Goal: Information Seeking & Learning: Learn about a topic

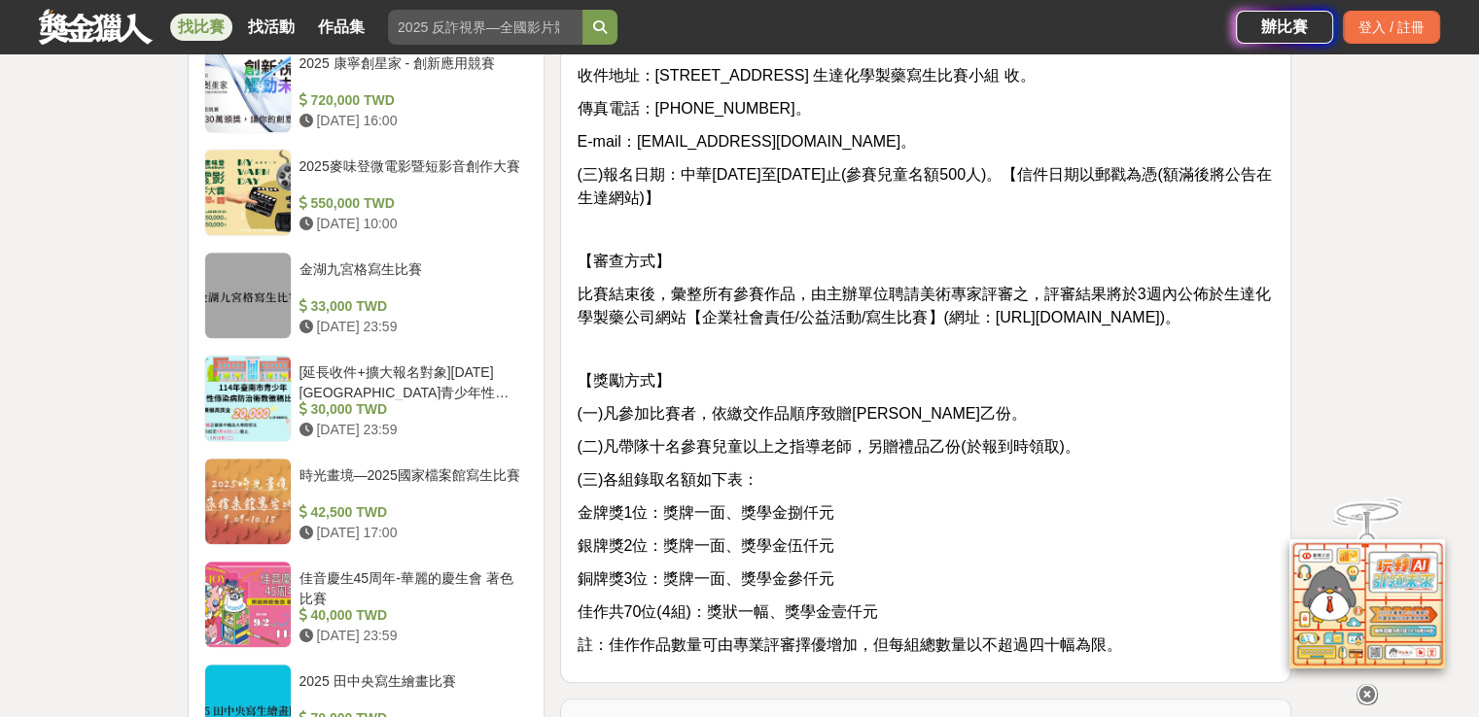
scroll to position [1555, 0]
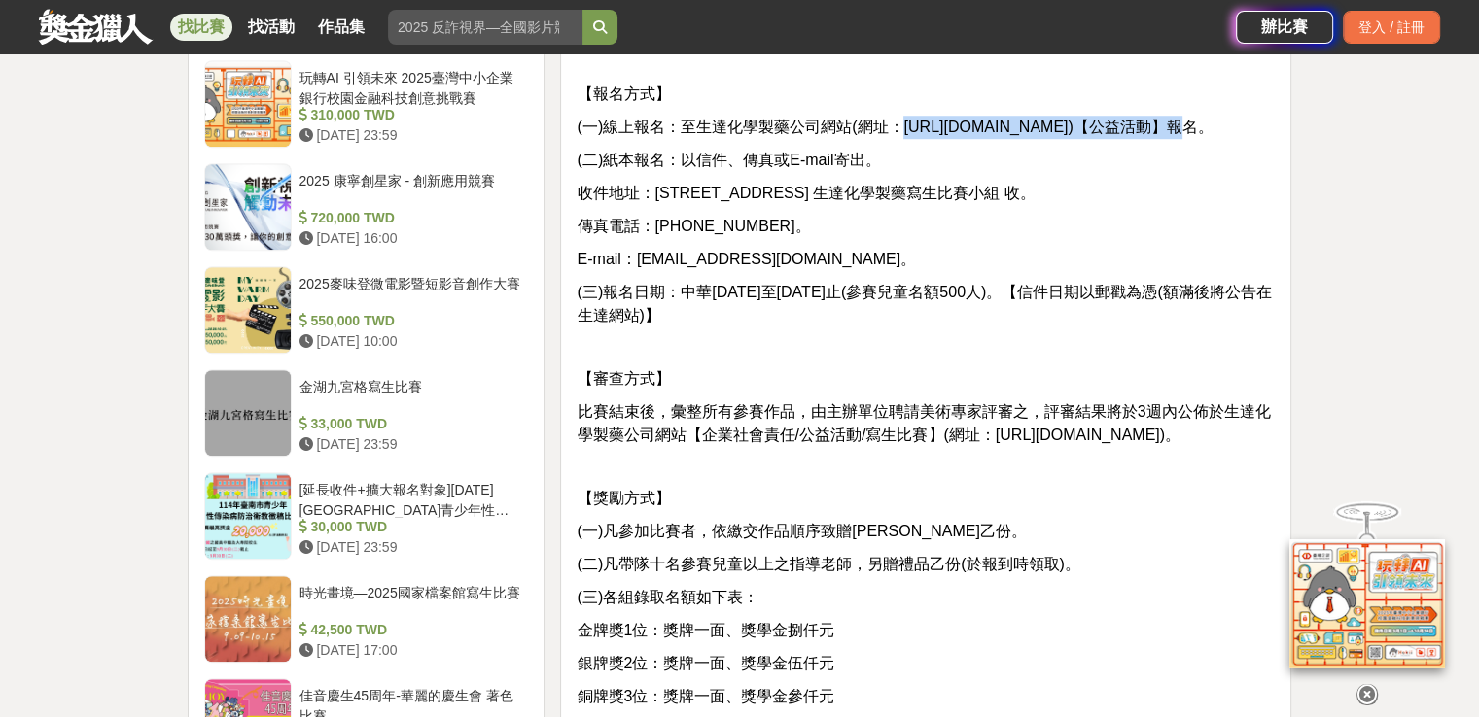
drag, startPoint x: 929, startPoint y: 127, endPoint x: 1115, endPoint y: 133, distance: 185.8
click at [1115, 133] on span "(一)線上報名：至生達化學製藥公司網站(網址：http://www.standard.com.tw)【公益活動】報名。" at bounding box center [894, 127] width 636 height 17
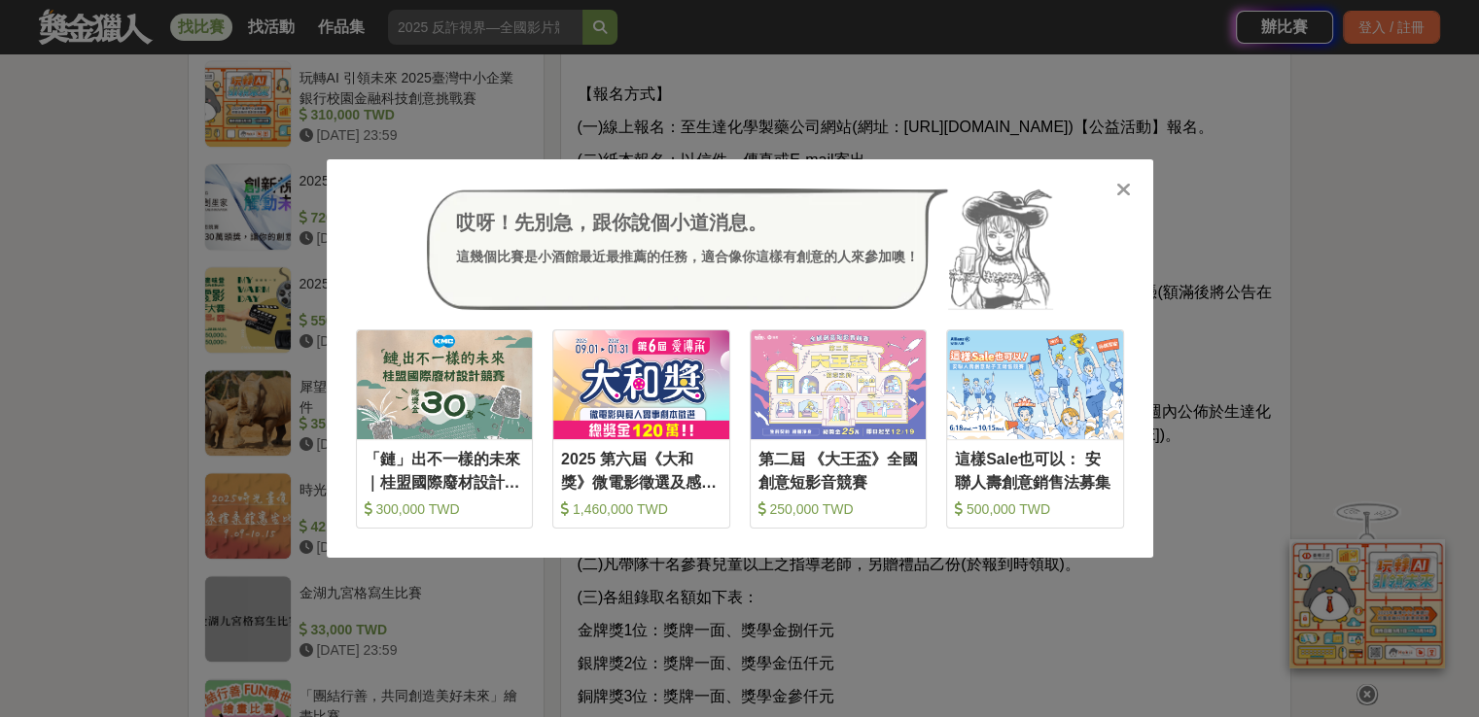
click at [1120, 200] on div "哎呀！先別急，跟你說個小道消息。 這幾個比賽是小酒館最近最推薦的任務，適合像你這樣有創意的人來參加噢！" at bounding box center [740, 250] width 768 height 122
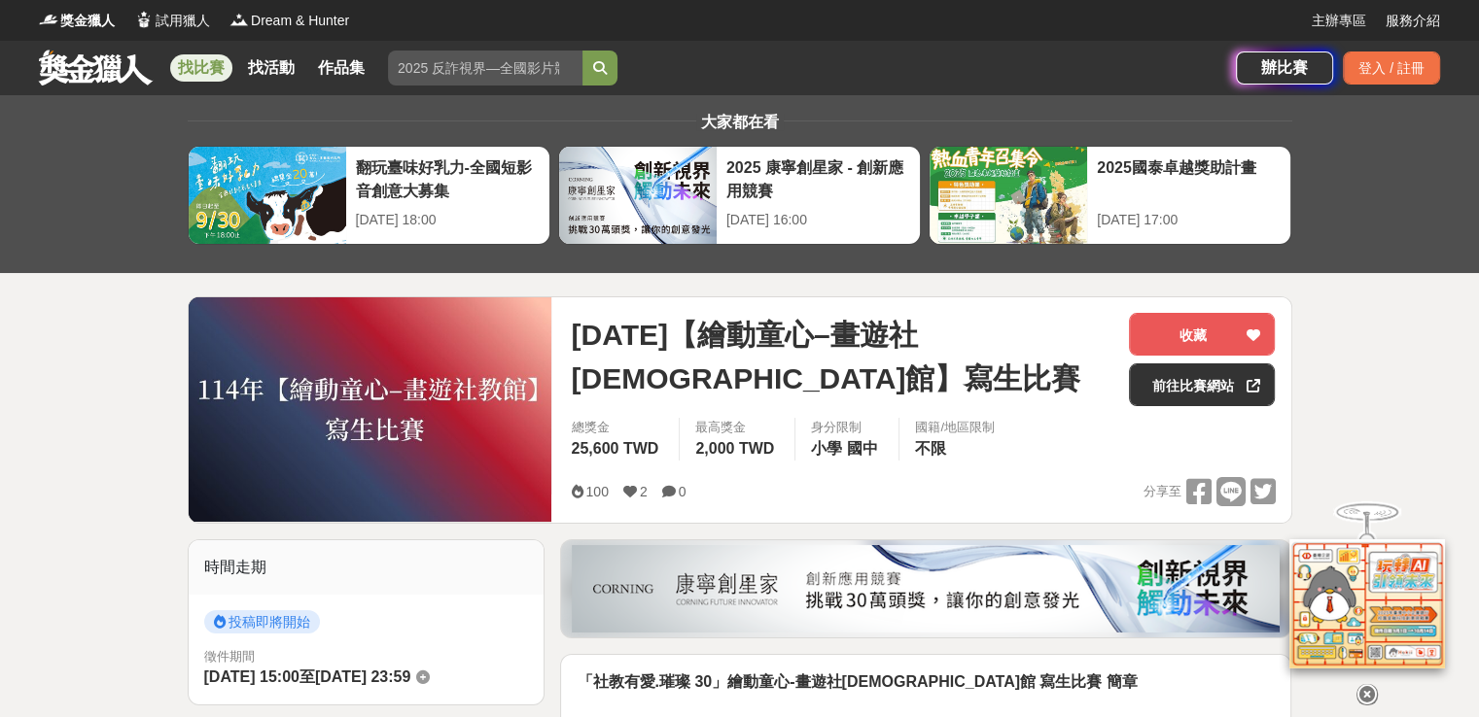
click at [190, 71] on link "找比賽" at bounding box center [201, 67] width 62 height 27
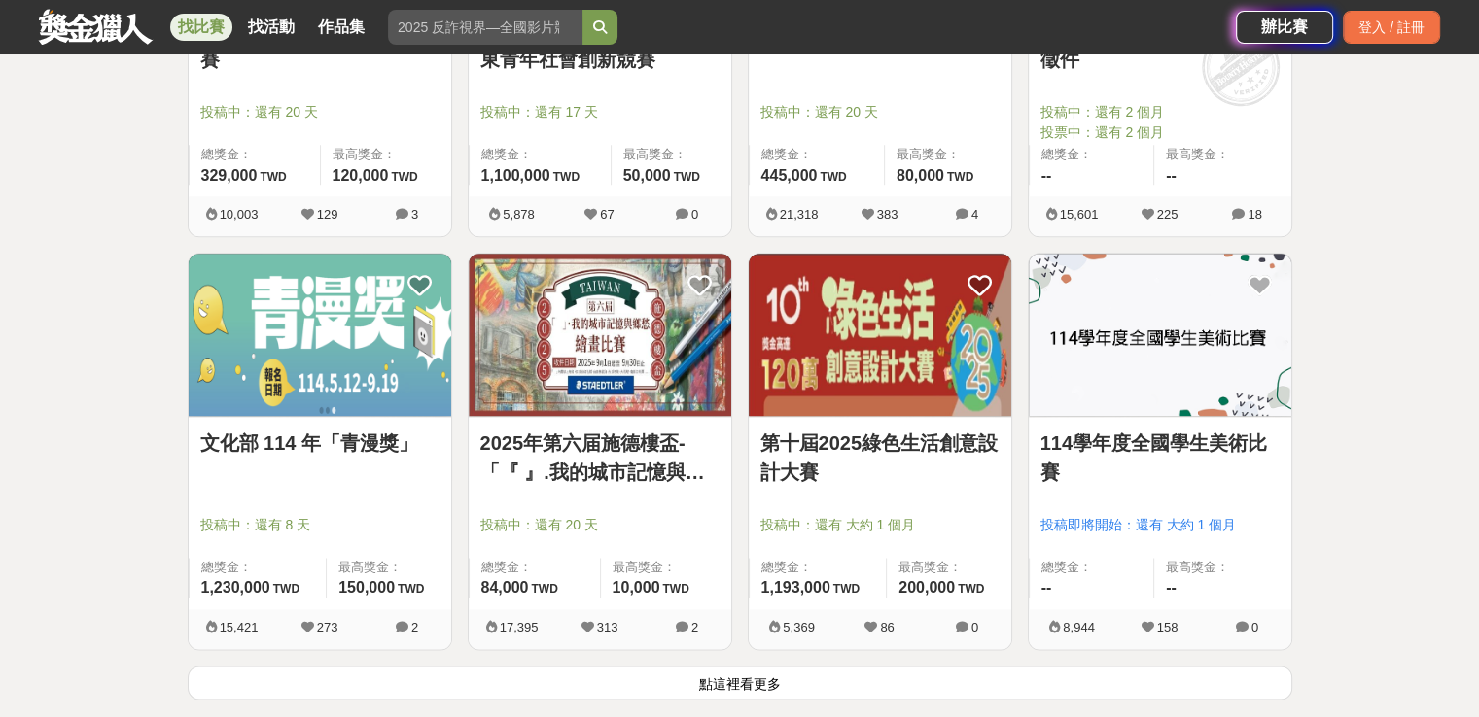
scroll to position [2527, 0]
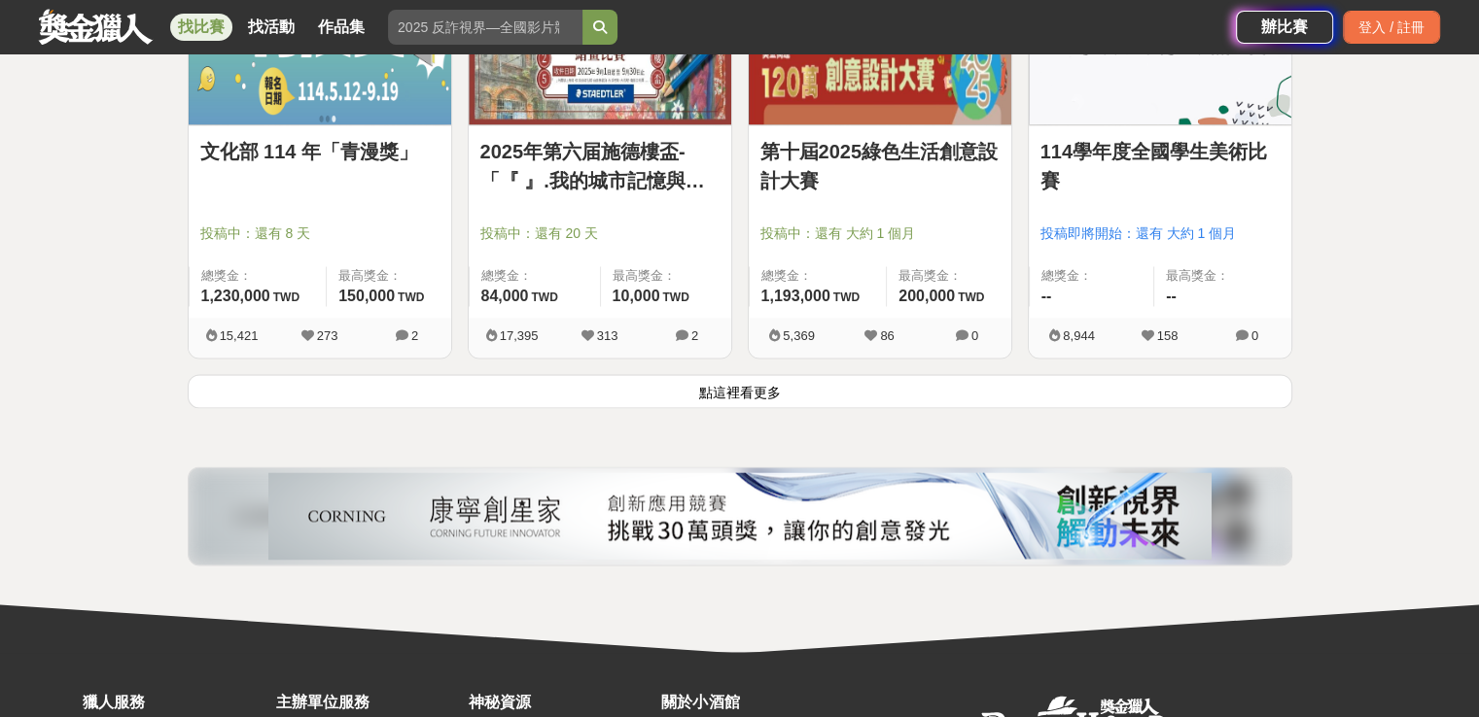
click at [768, 388] on button "點這裡看更多" at bounding box center [740, 391] width 1104 height 34
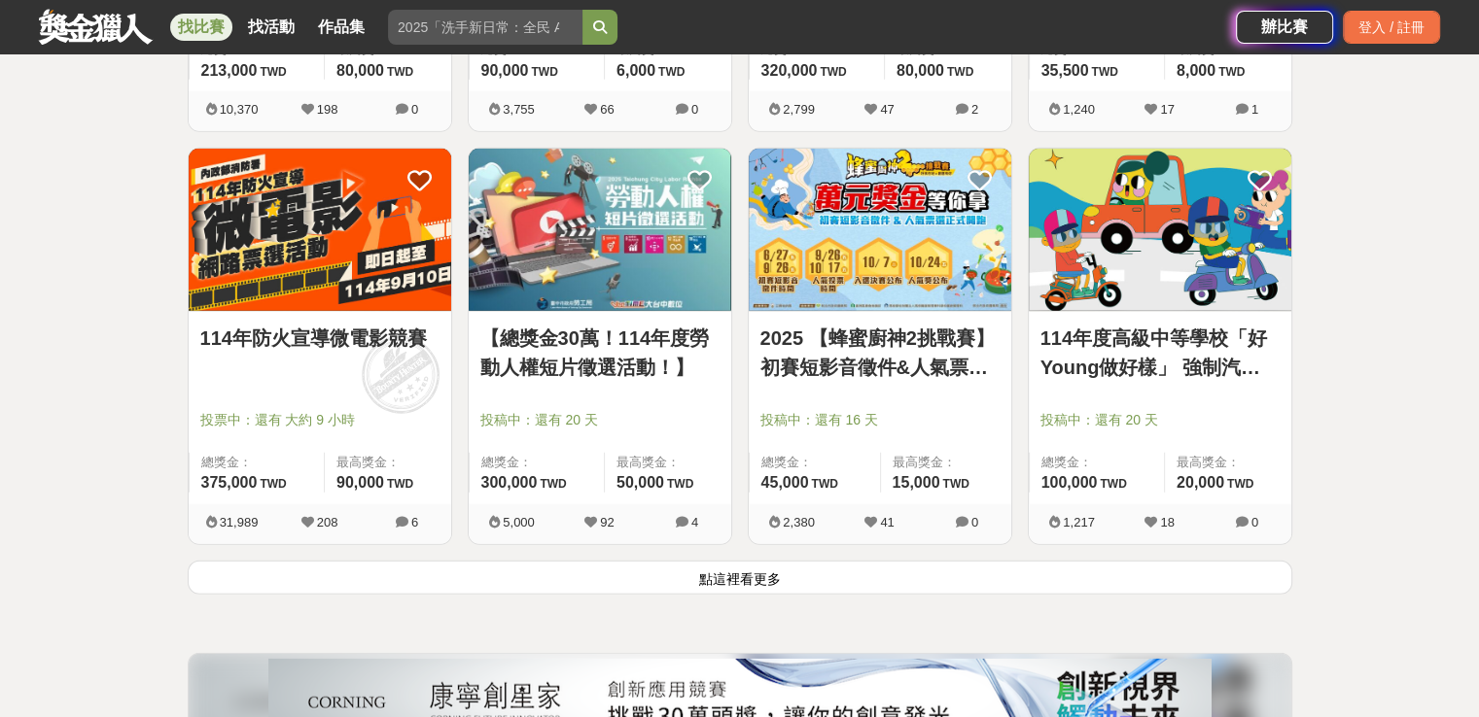
scroll to position [4915, 0]
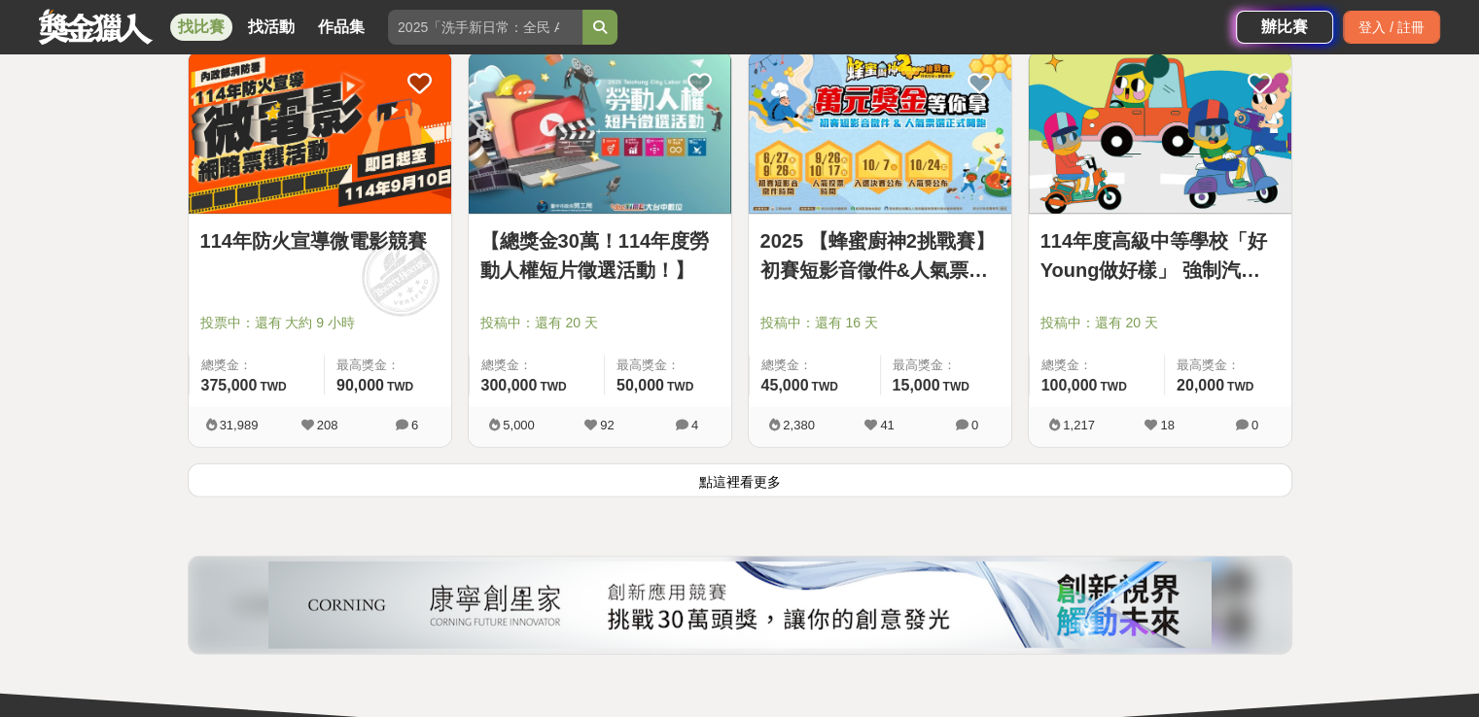
click at [809, 480] on button "點這裡看更多" at bounding box center [740, 481] width 1104 height 34
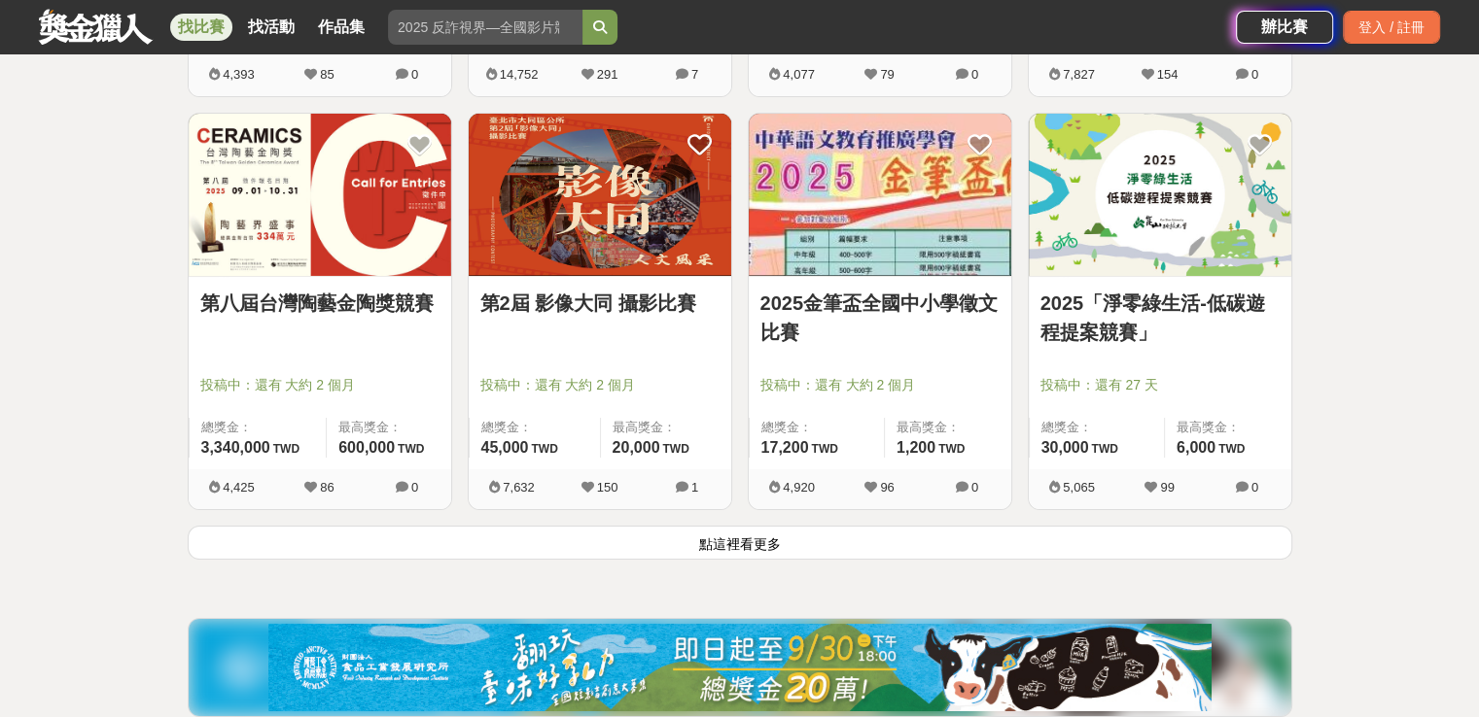
scroll to position [7442, 0]
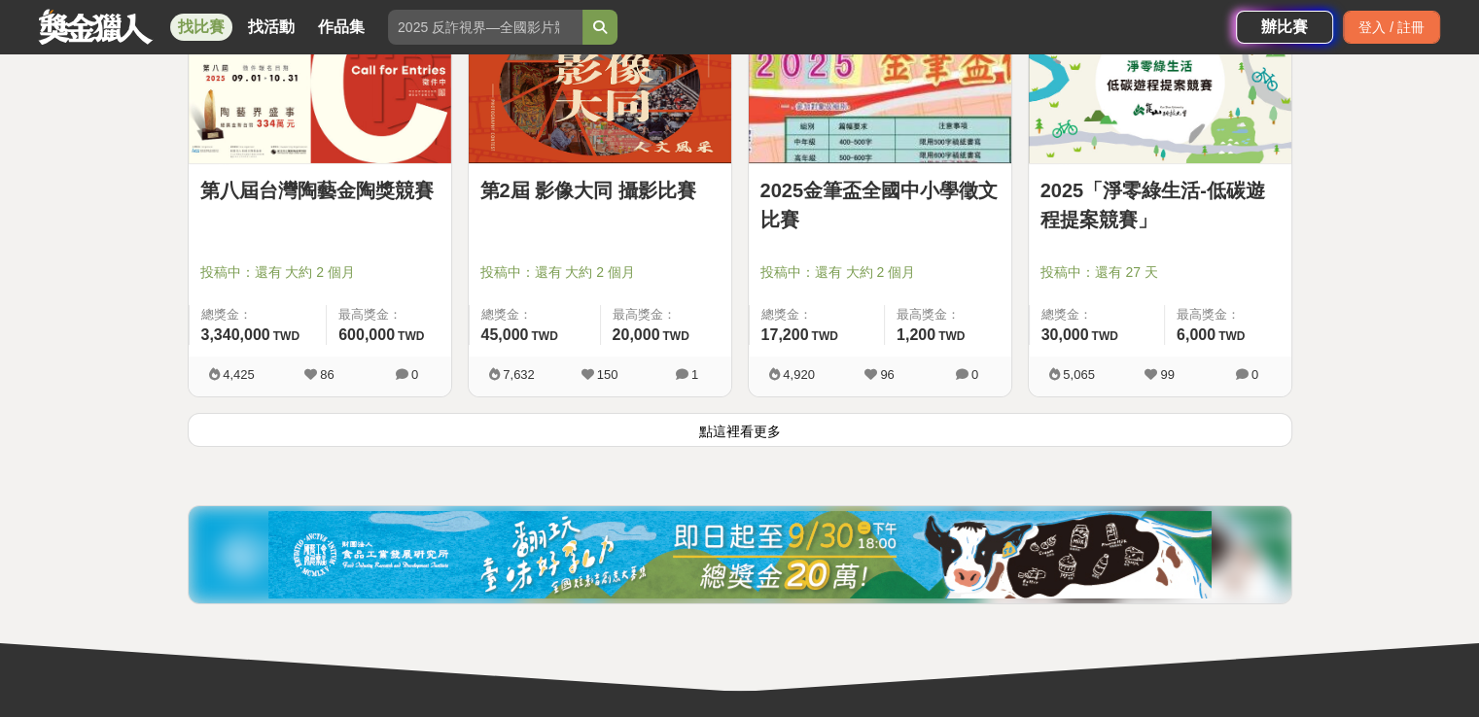
click at [708, 435] on button "點這裡看更多" at bounding box center [740, 430] width 1104 height 34
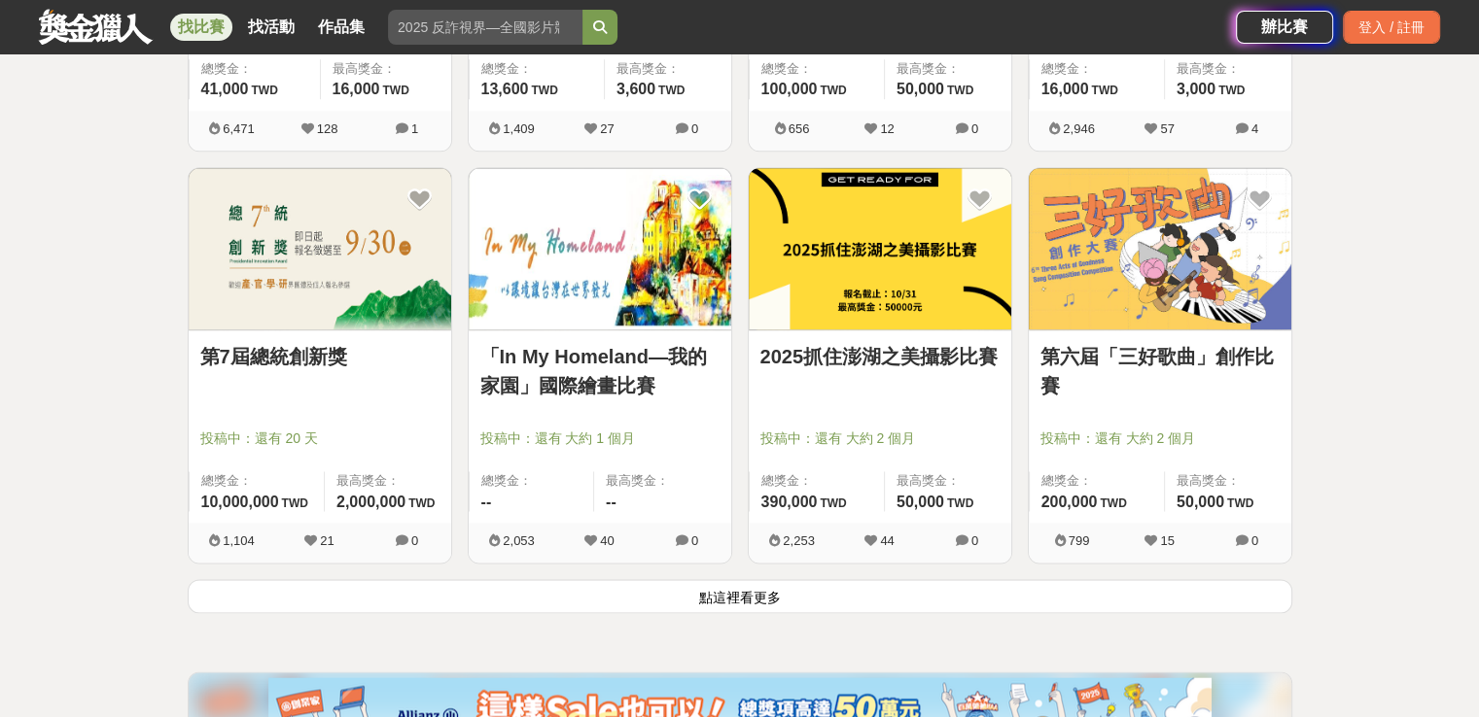
scroll to position [9872, 0]
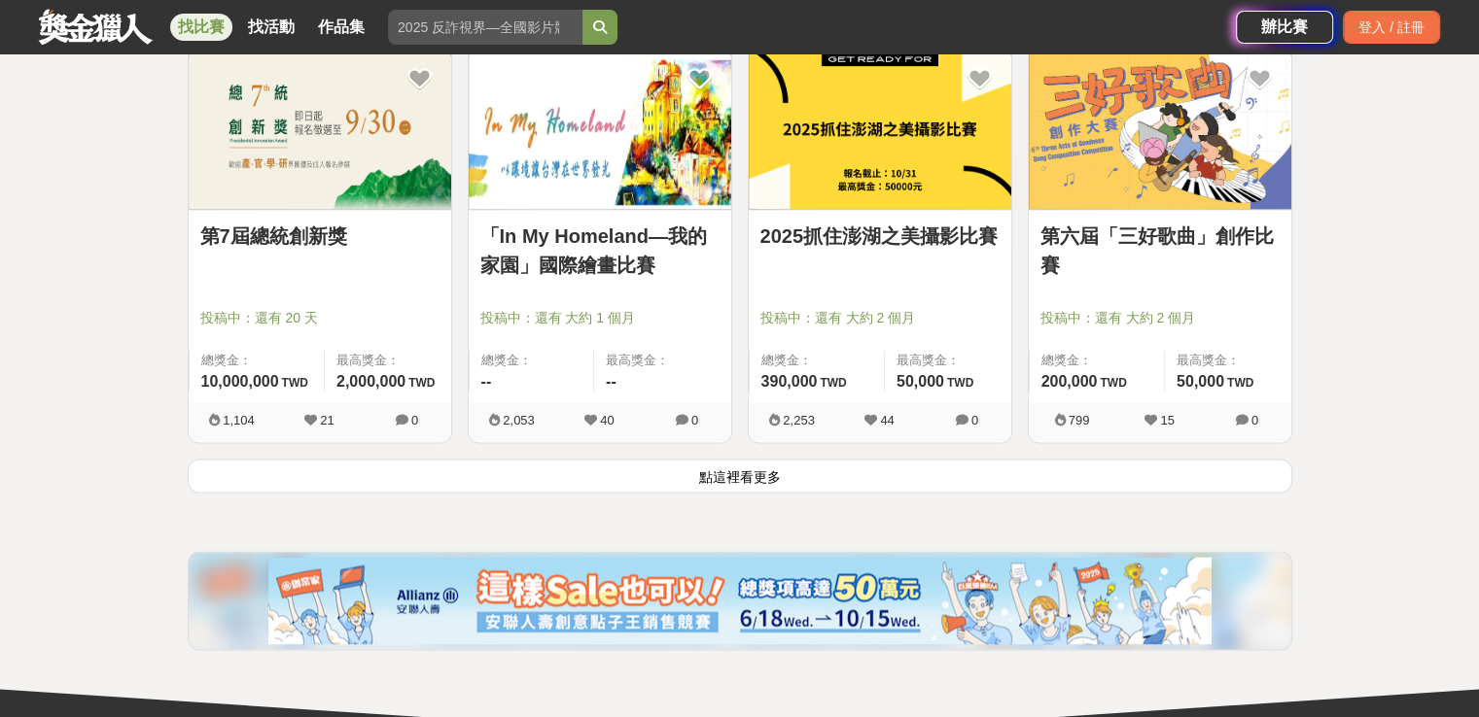
click at [818, 476] on button "點這裡看更多" at bounding box center [740, 476] width 1104 height 34
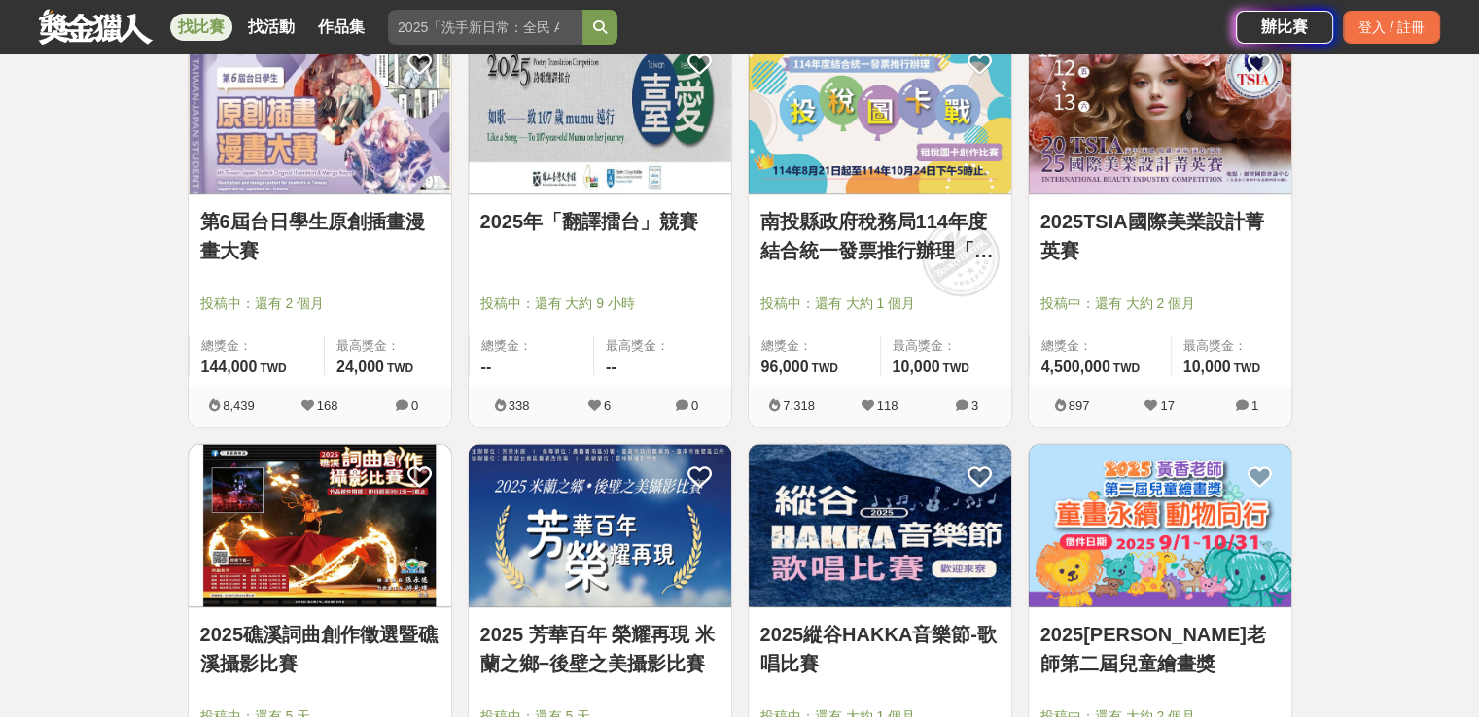
scroll to position [11331, 0]
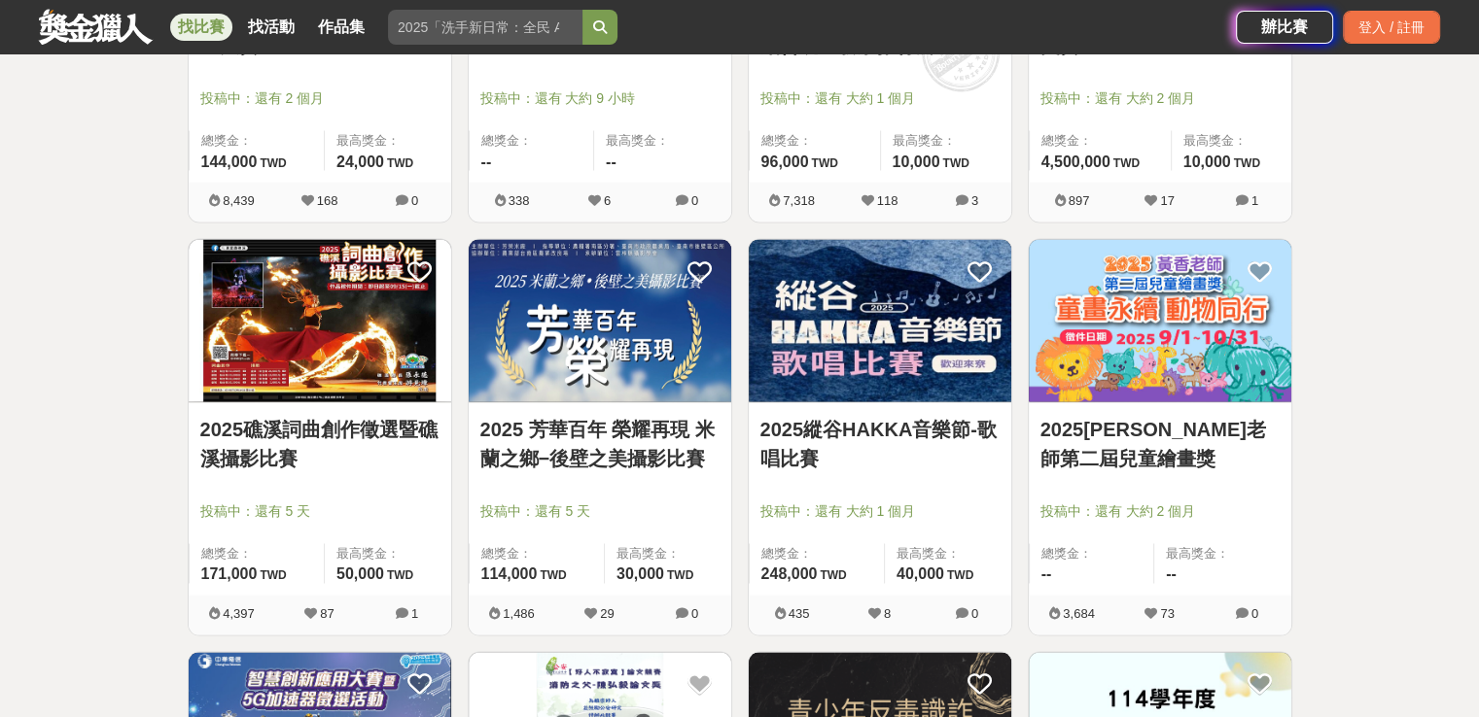
click at [1123, 322] on img at bounding box center [1159, 321] width 262 height 162
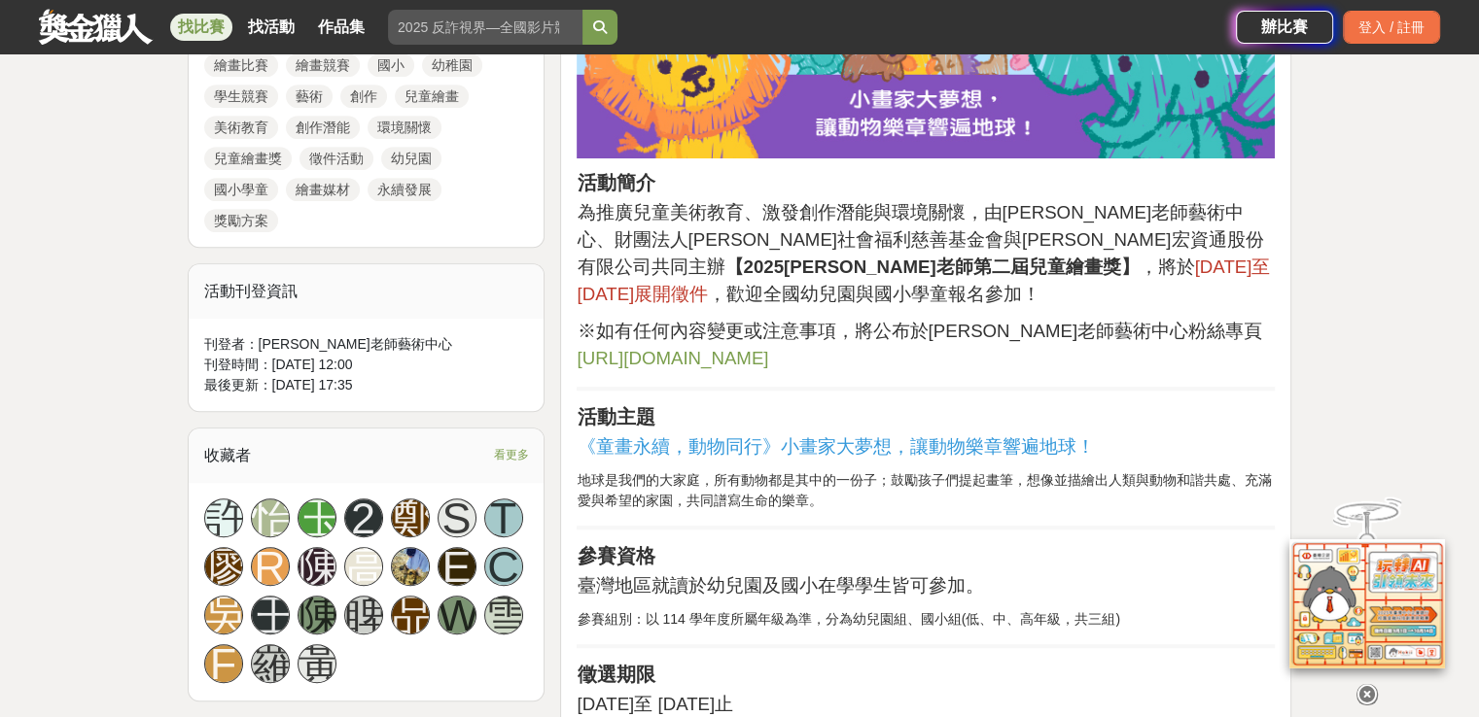
scroll to position [972, 0]
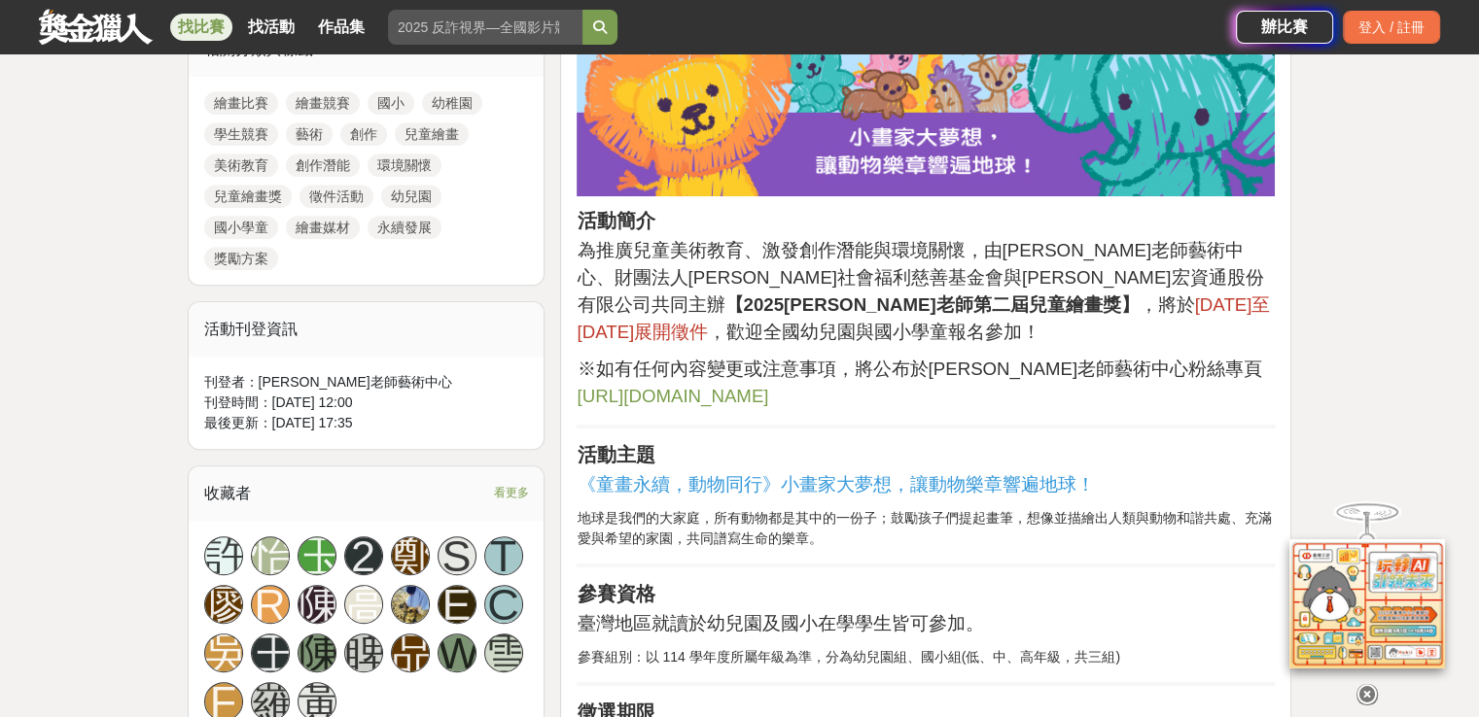
click at [768, 386] on span "https://www.facebook.com/H.H.ArtCenter" at bounding box center [671, 396] width 191 height 20
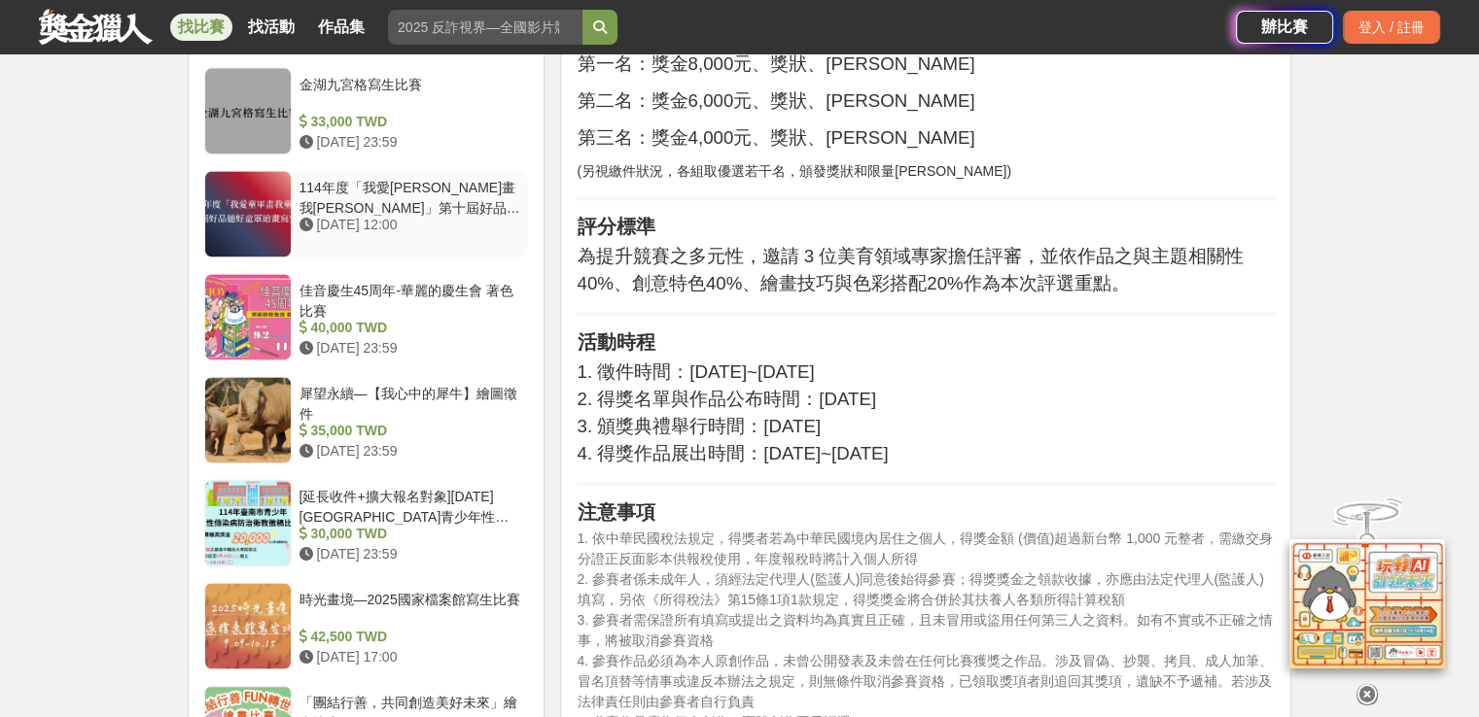
scroll to position [2527, 0]
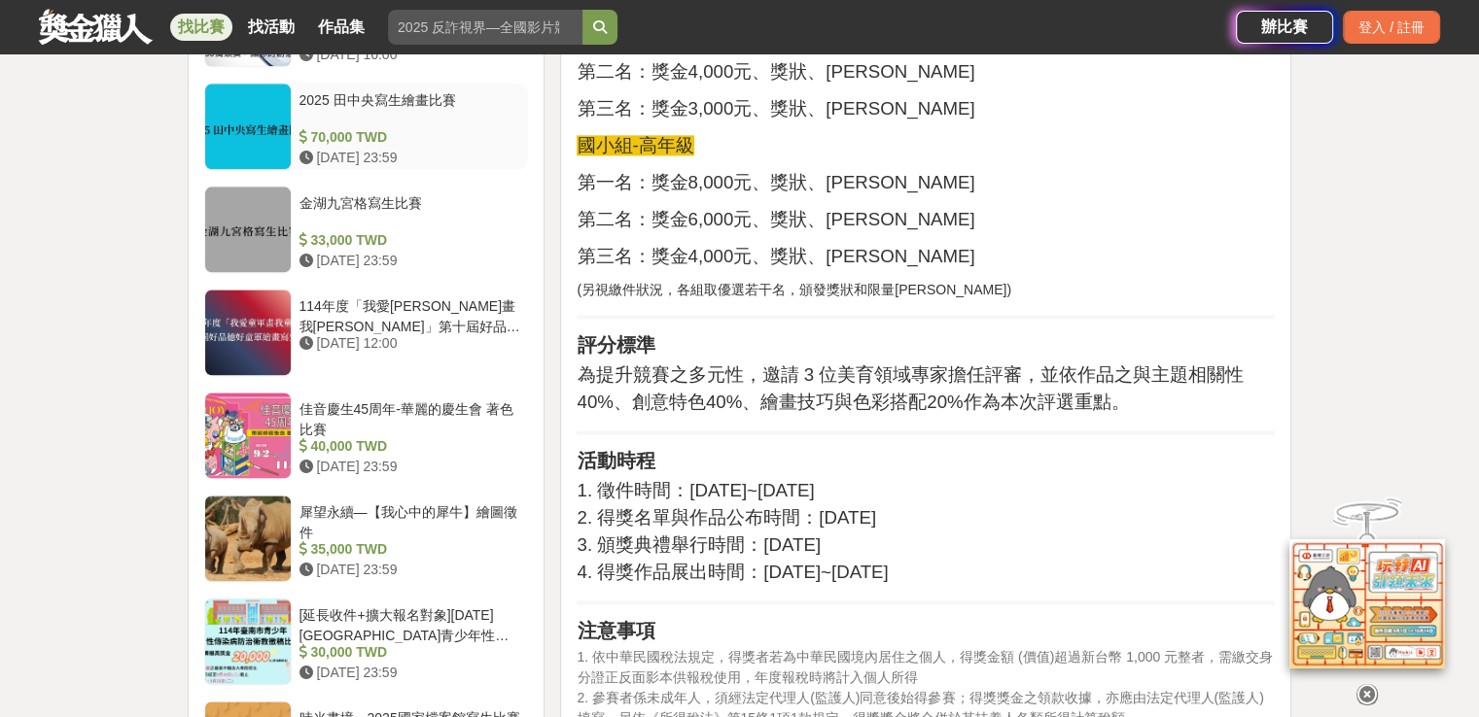
click at [377, 113] on div "2025 田中央寫生繪畫比賽" at bounding box center [410, 108] width 222 height 37
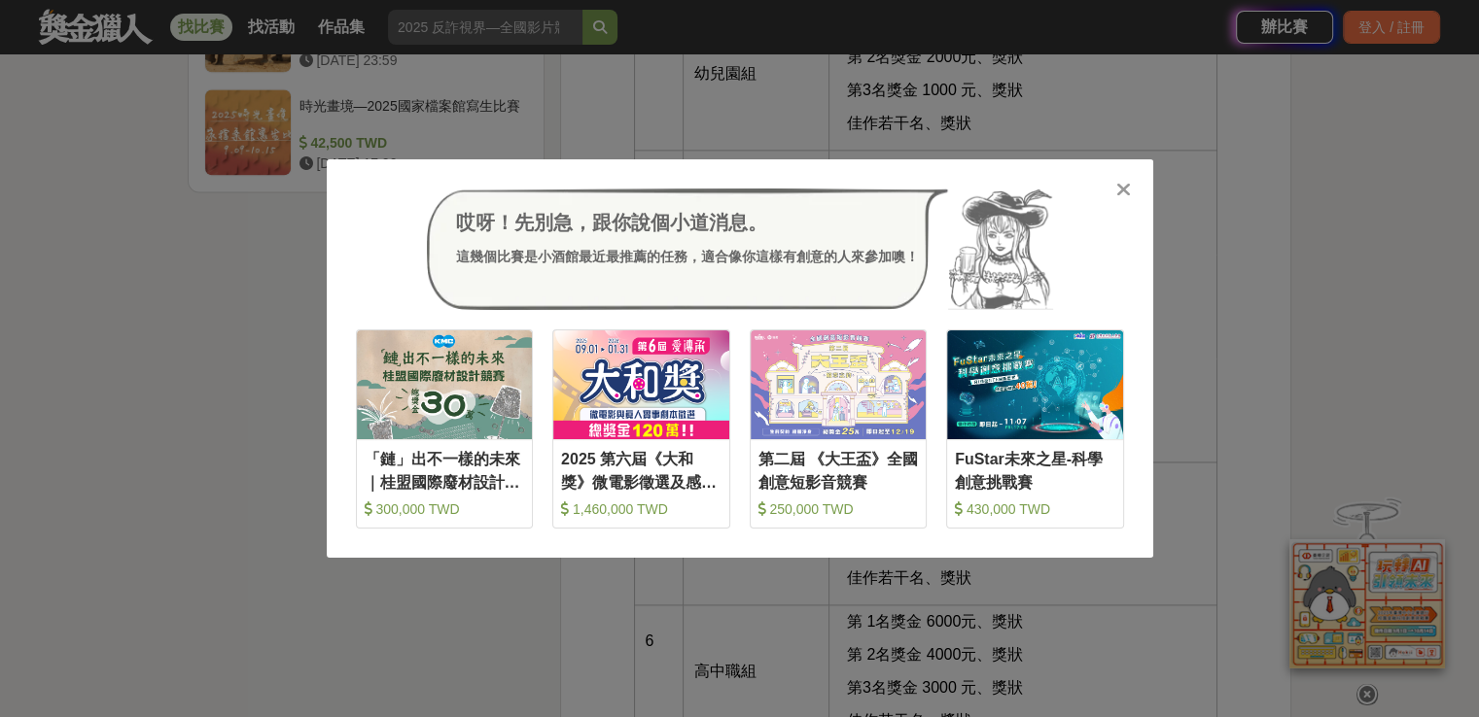
scroll to position [2617, 0]
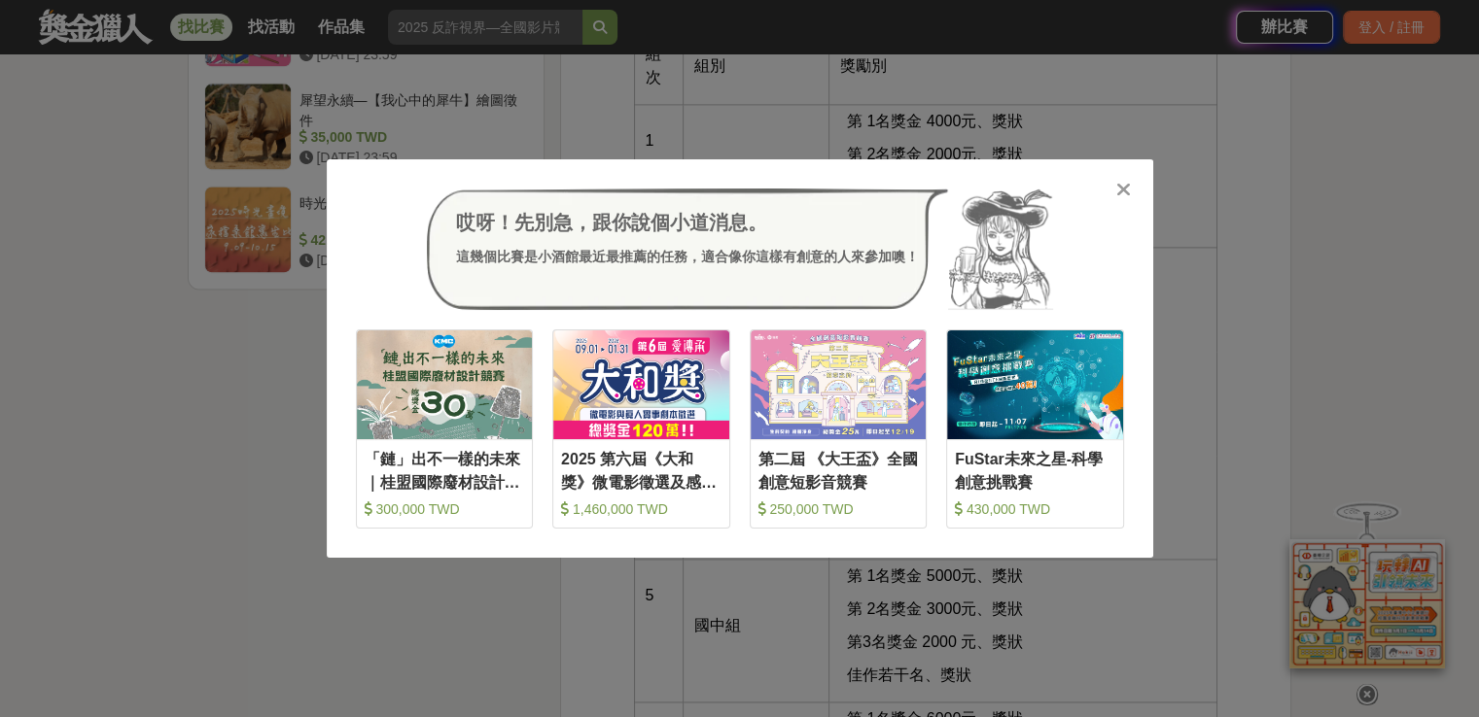
click at [1128, 184] on icon at bounding box center [1123, 189] width 15 height 19
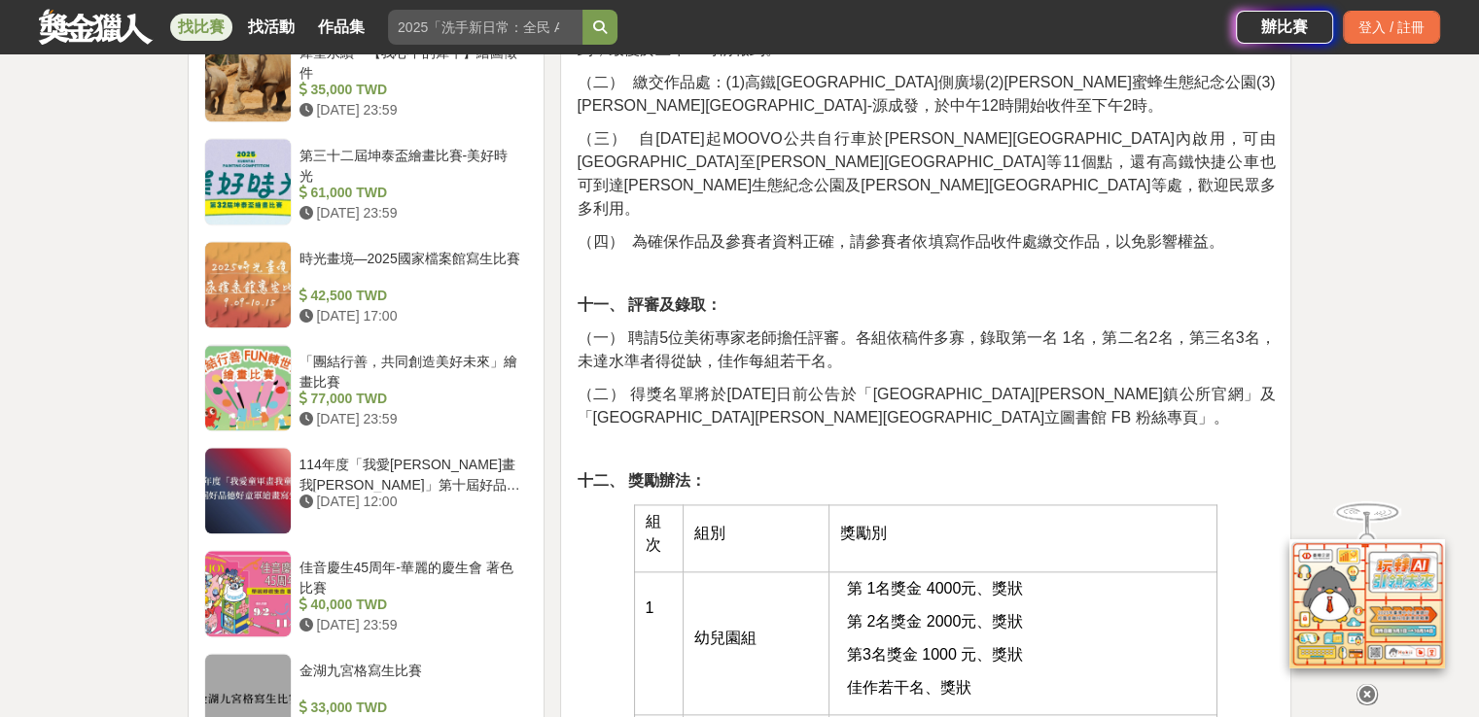
scroll to position [1936, 0]
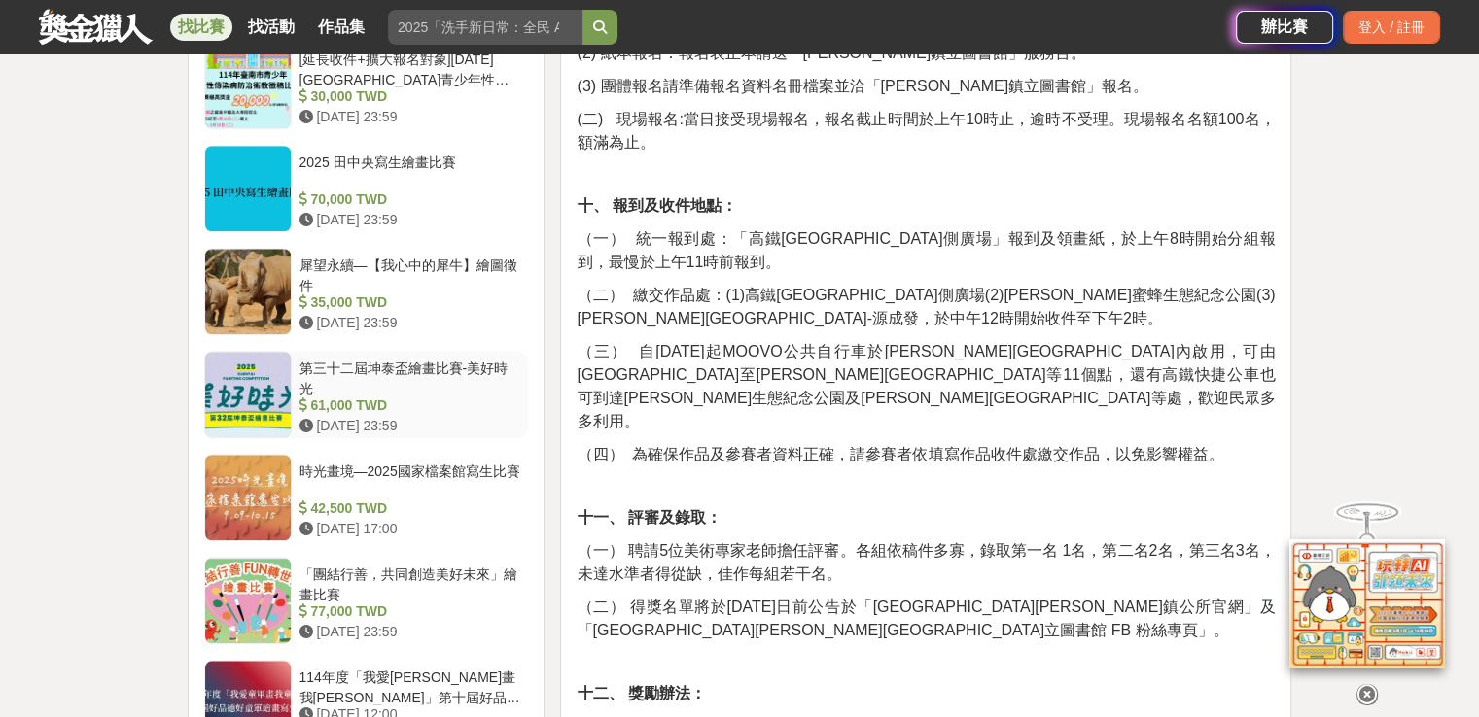
click at [452, 359] on div "第三十二屆坤泰盃繪畫比賽-美好時光" at bounding box center [410, 377] width 222 height 37
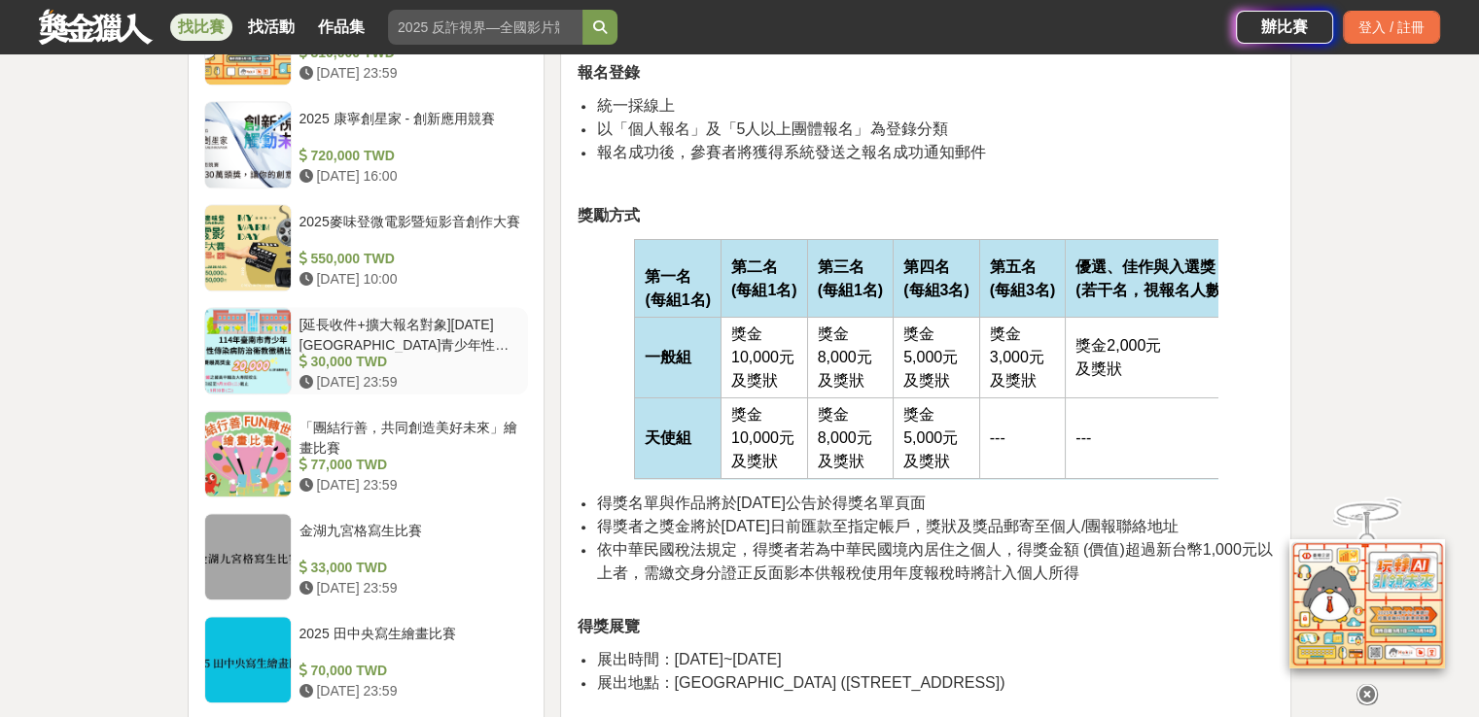
scroll to position [1541, 0]
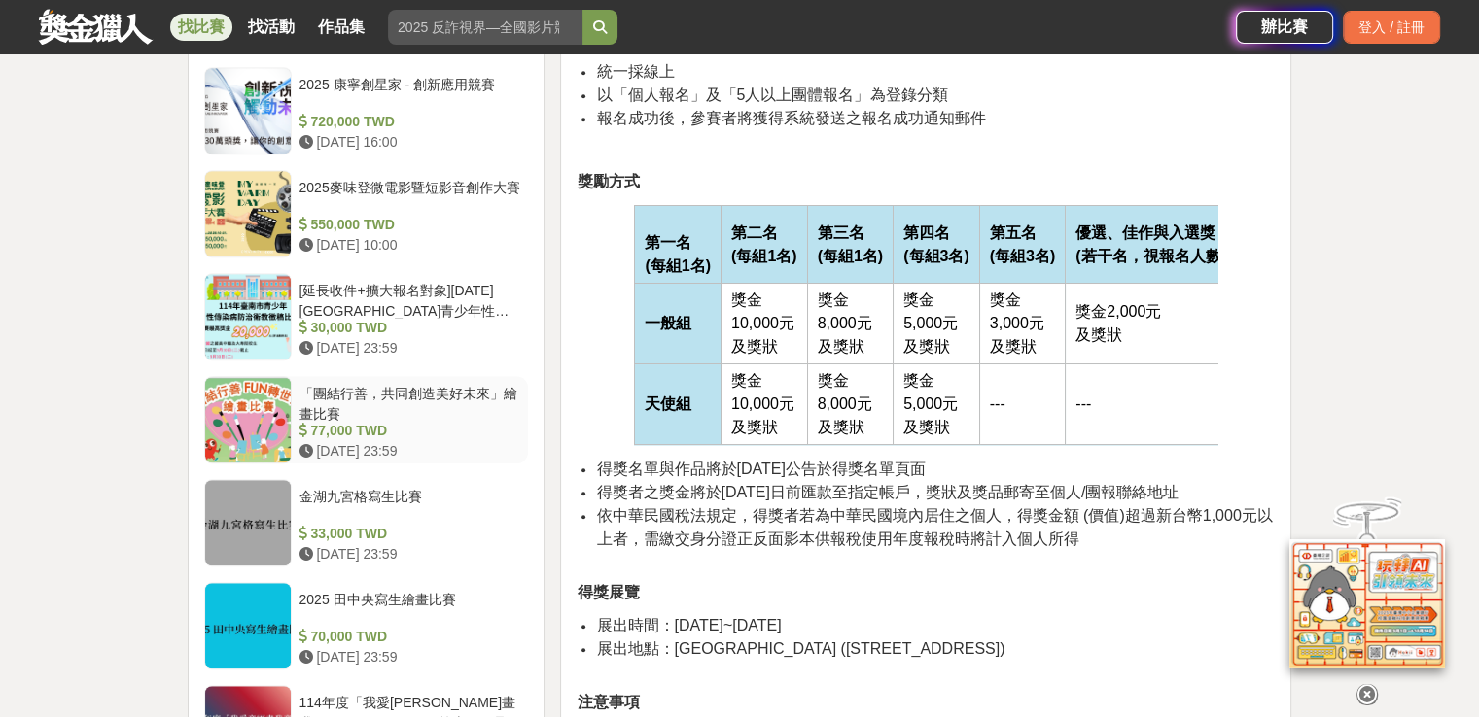
click at [440, 401] on div "「團結行善，共同創造美好未來」繪畫比賽" at bounding box center [410, 402] width 222 height 37
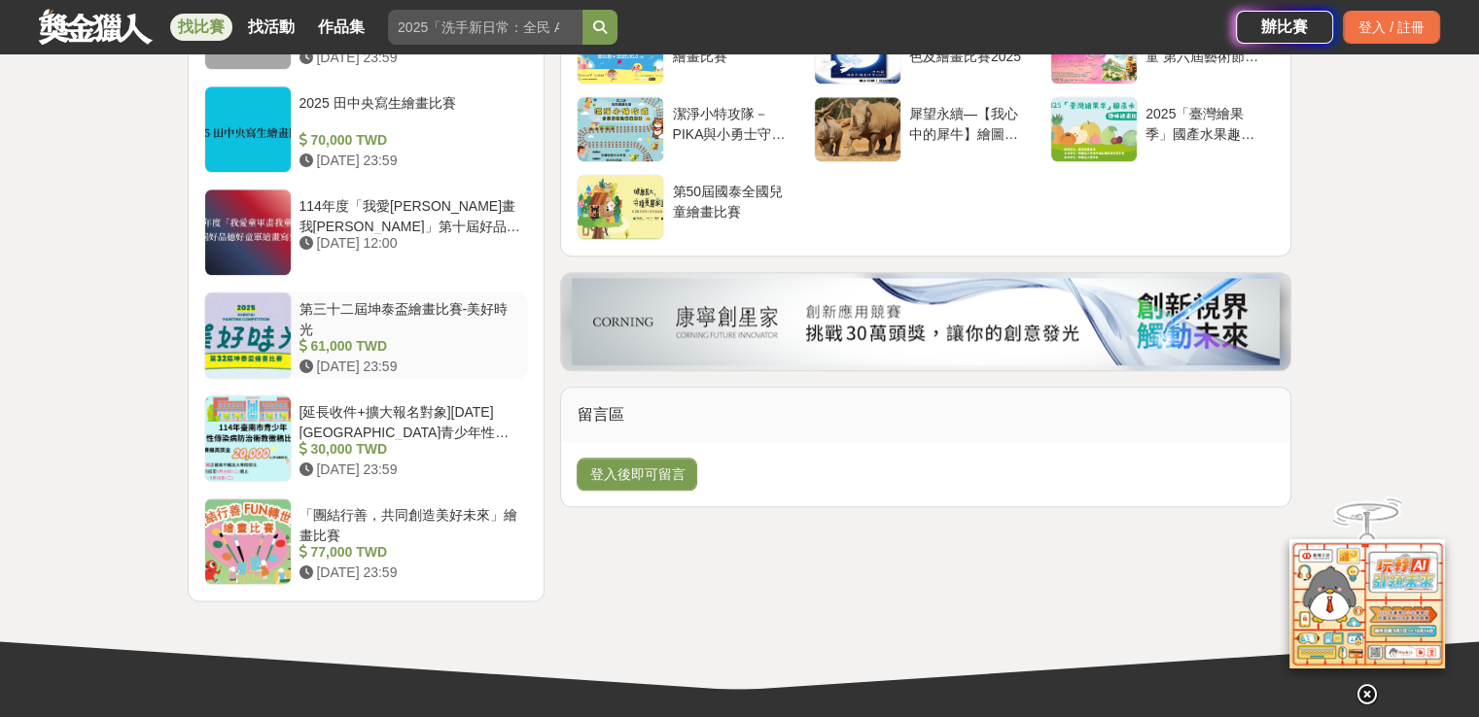
scroll to position [2213, 0]
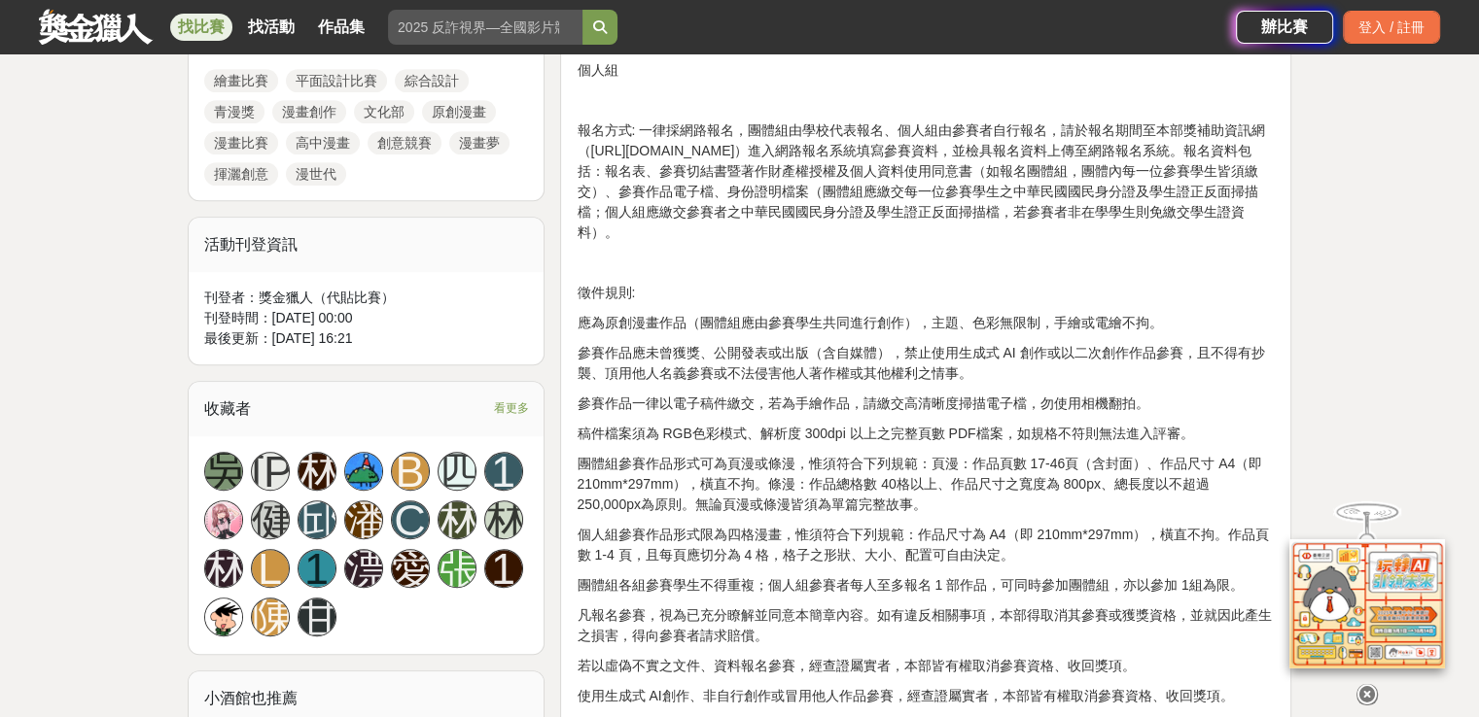
scroll to position [1458, 0]
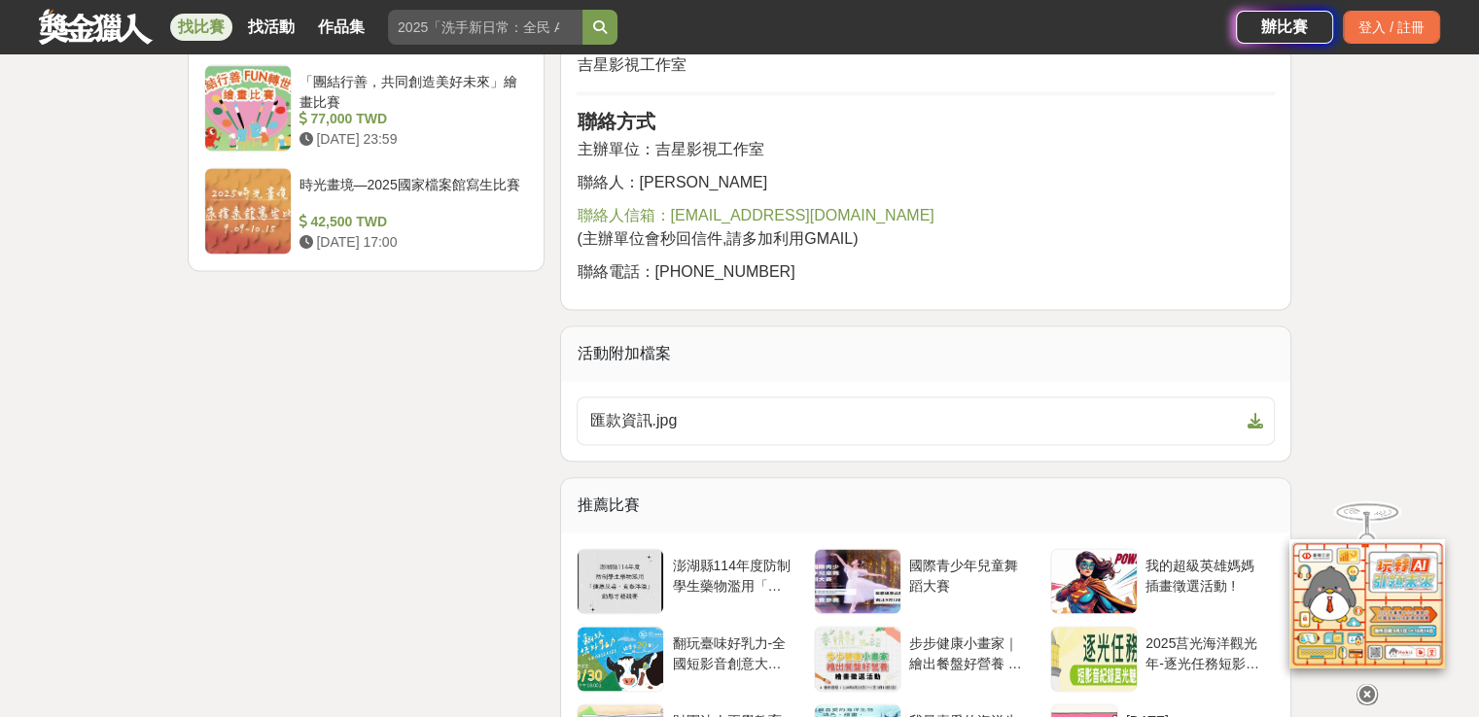
scroll to position [2722, 0]
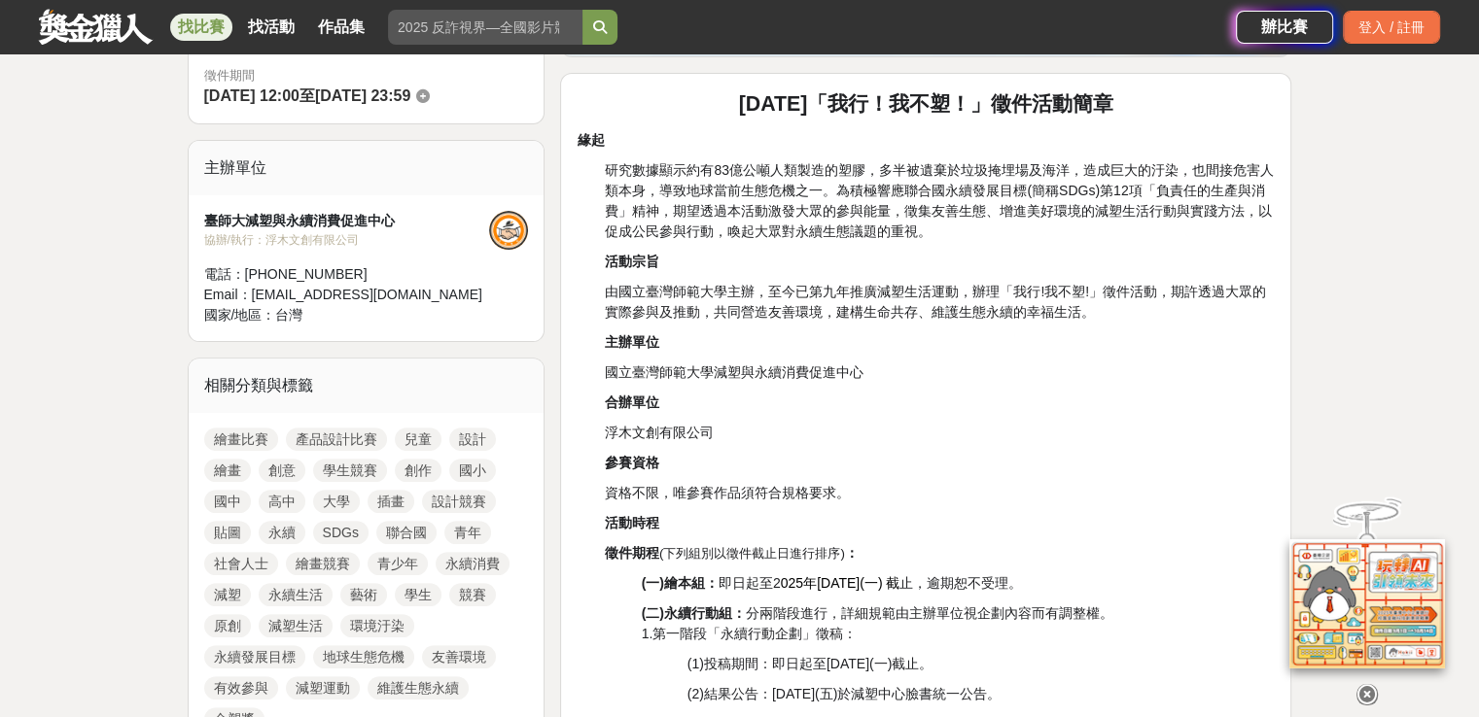
scroll to position [583, 0]
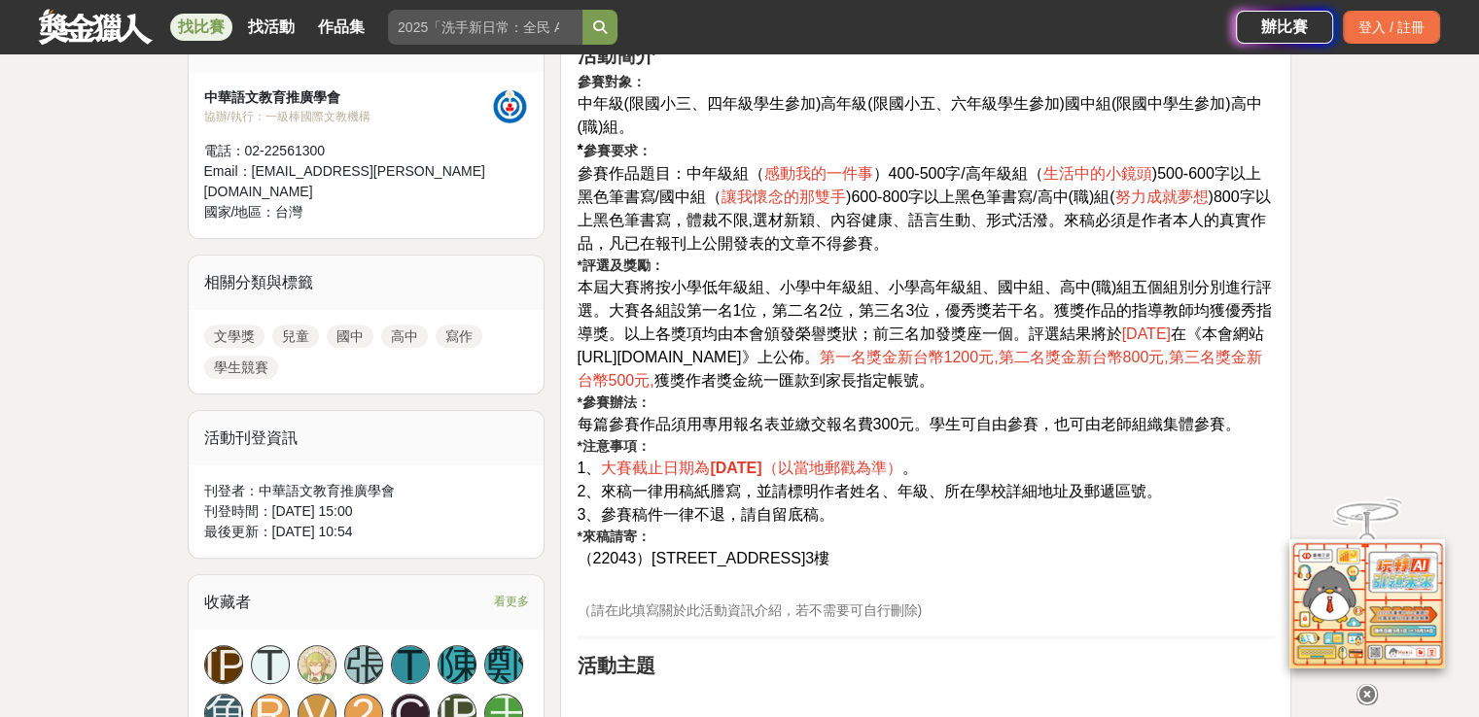
scroll to position [875, 0]
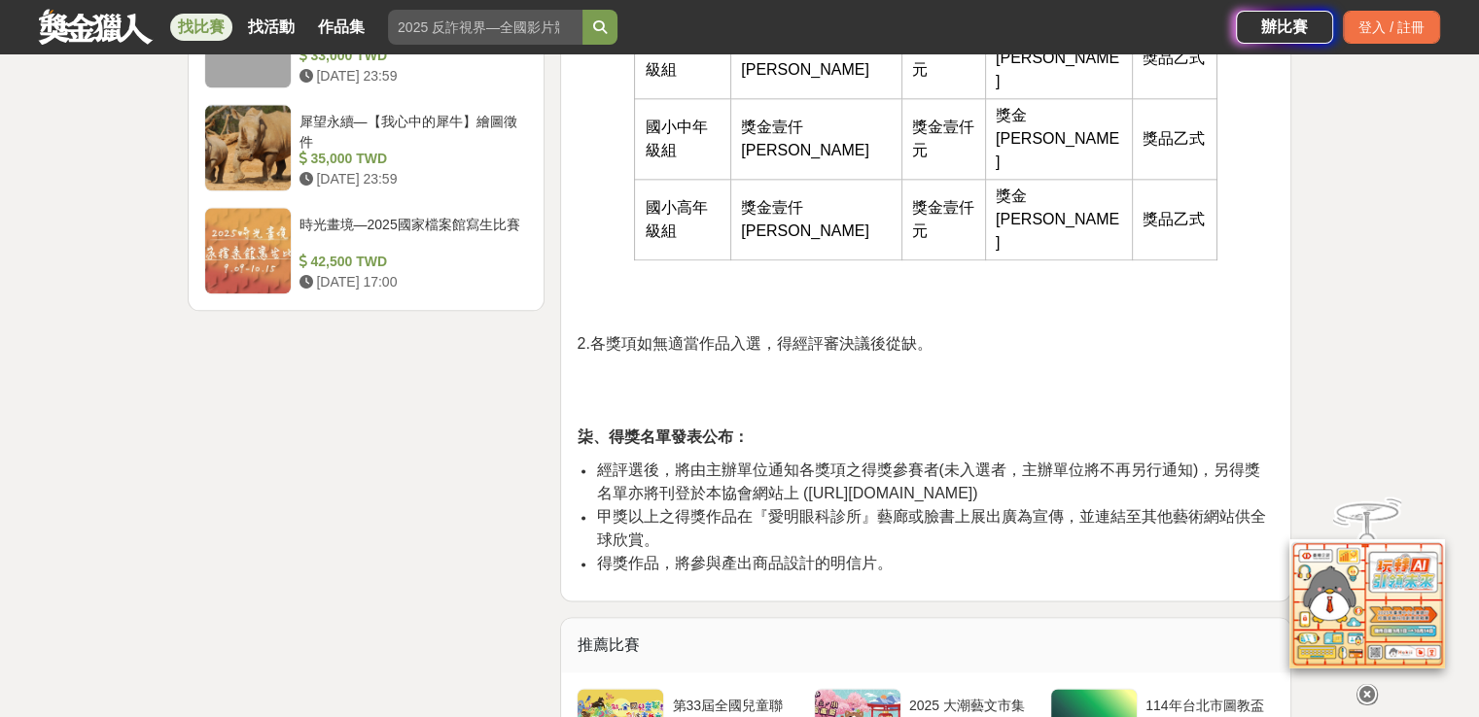
scroll to position [2527, 0]
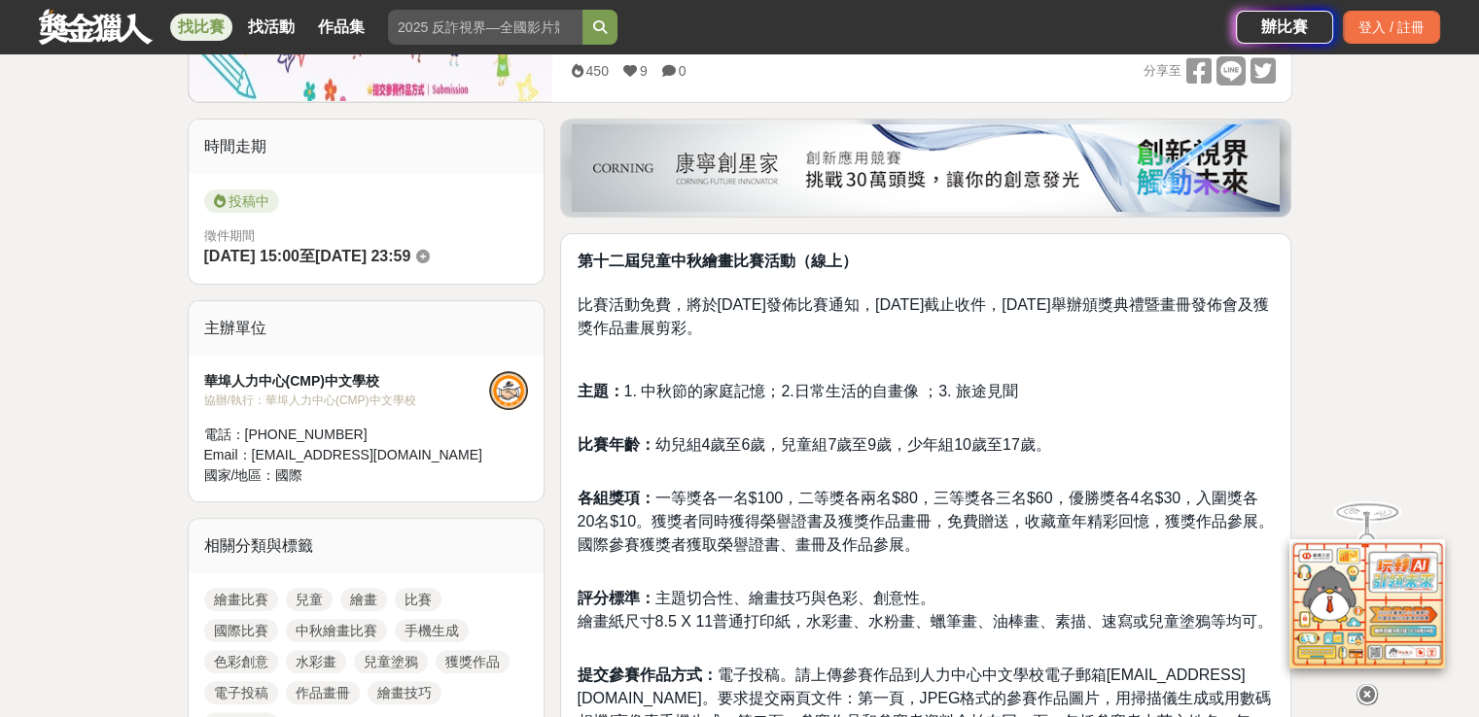
scroll to position [389, 0]
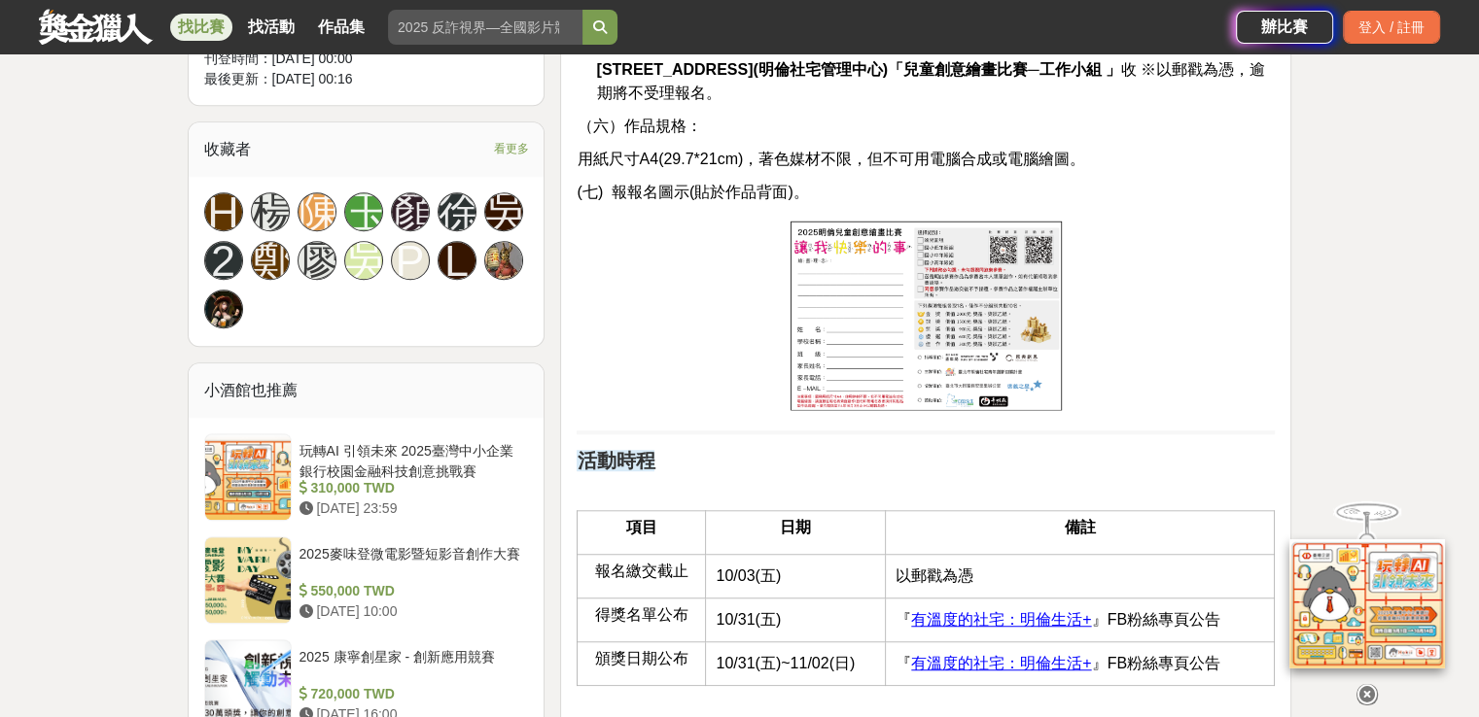
scroll to position [1069, 0]
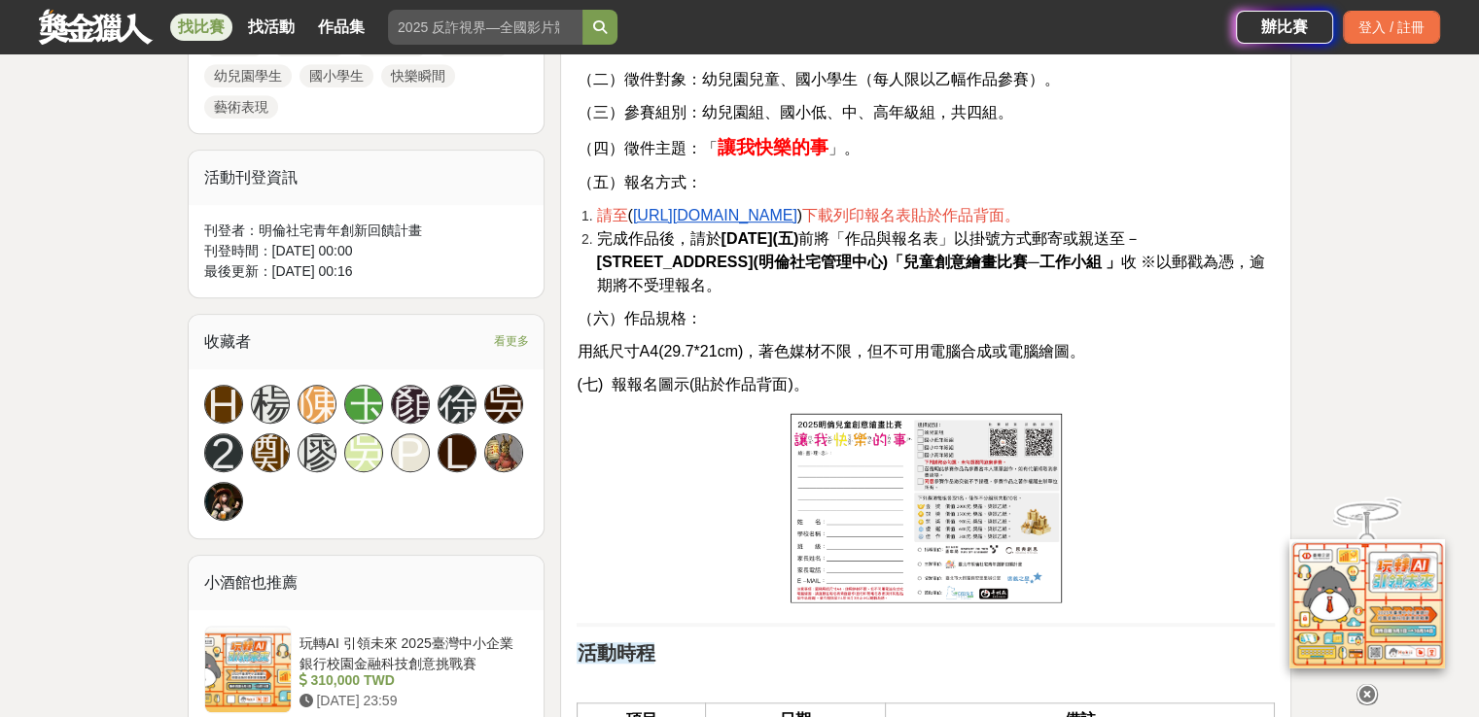
click at [888, 441] on img at bounding box center [925, 508] width 281 height 200
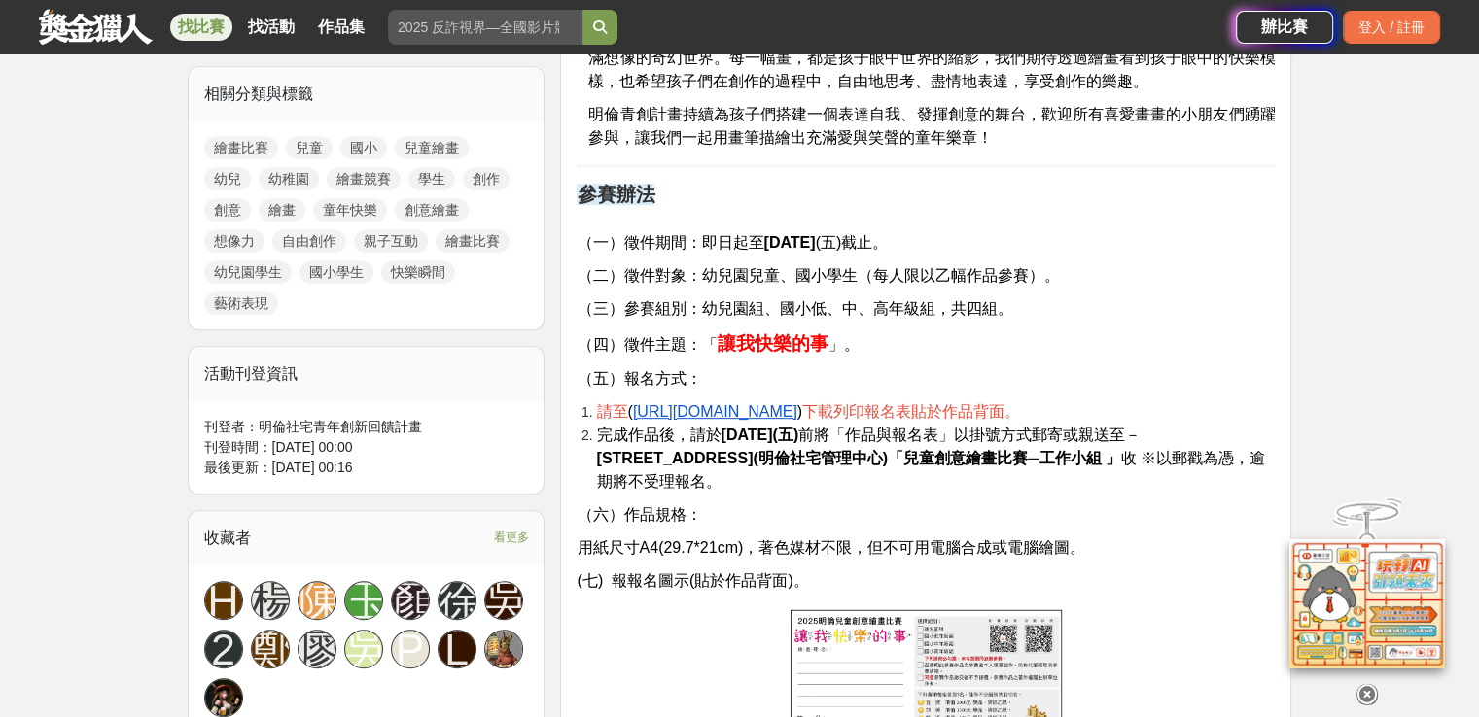
scroll to position [875, 0]
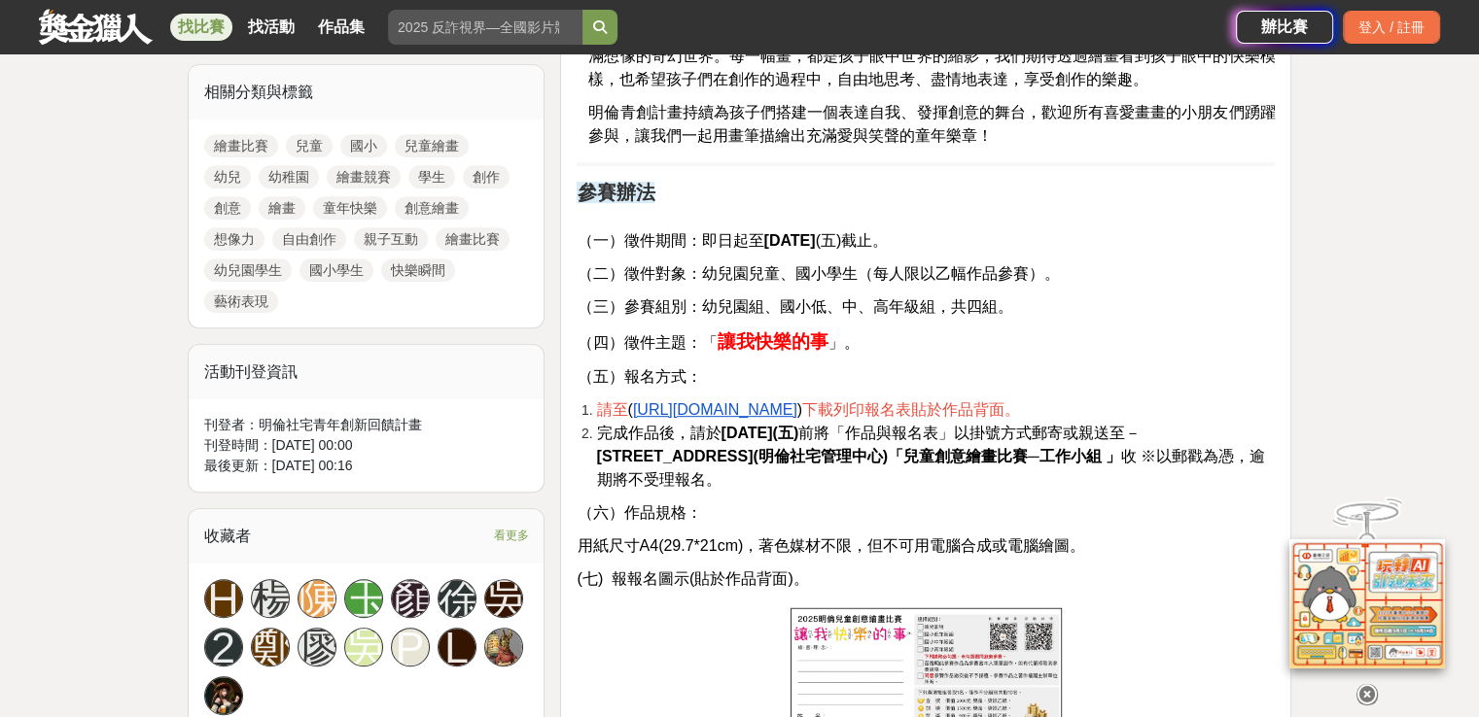
click at [753, 409] on u "https://pse.is/63l5xf" at bounding box center [715, 409] width 164 height 17
